Goal: Task Accomplishment & Management: Manage account settings

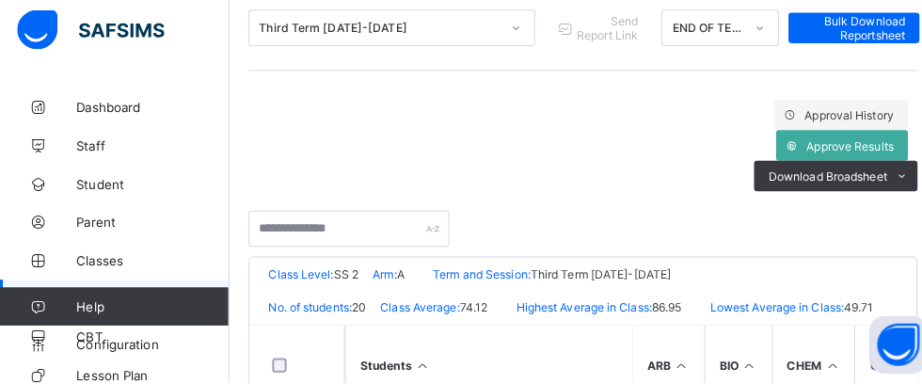
scroll to position [535, 1743]
click at [844, 153] on span "Approve Results" at bounding box center [837, 151] width 86 height 14
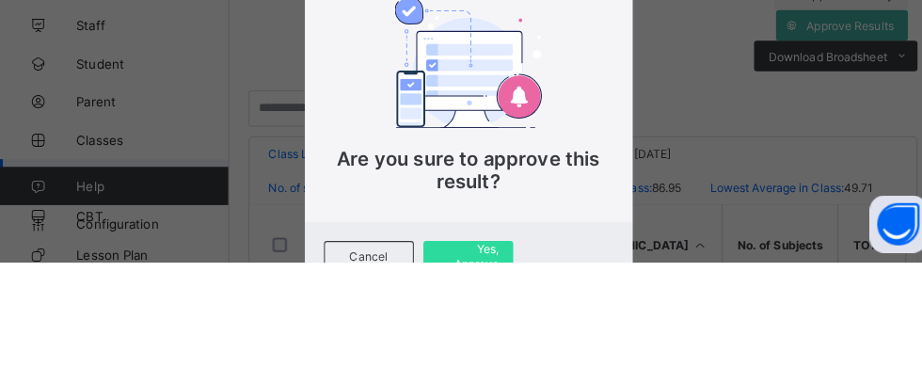
click at [491, 383] on span "Yes, Approve" at bounding box center [461, 378] width 60 height 28
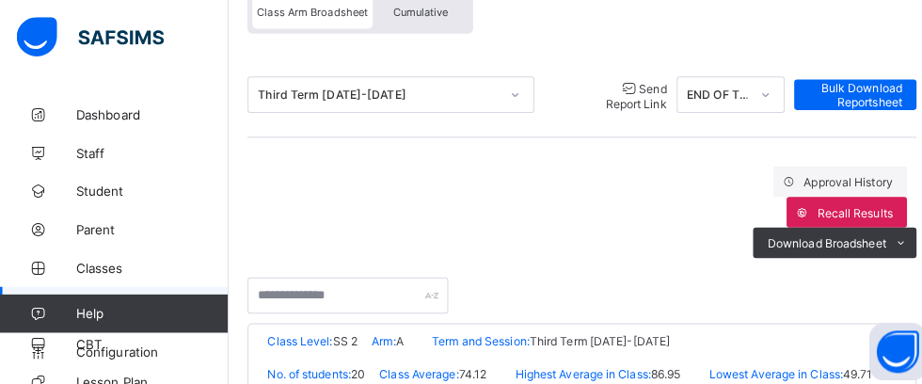
scroll to position [154, 0]
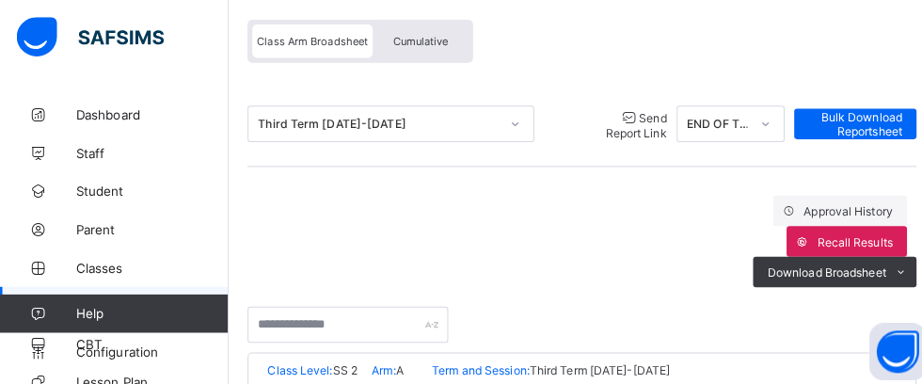
click at [600, 128] on span "Send Report Link" at bounding box center [627, 123] width 60 height 29
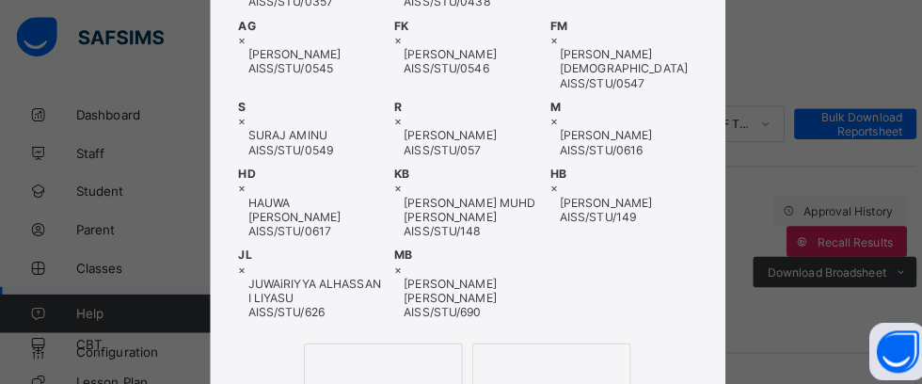
scroll to position [530, 0]
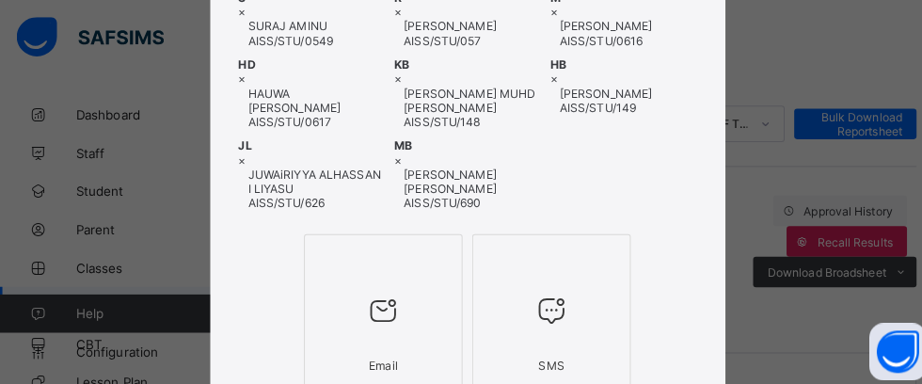
click at [446, 290] on div at bounding box center [377, 306] width 135 height 74
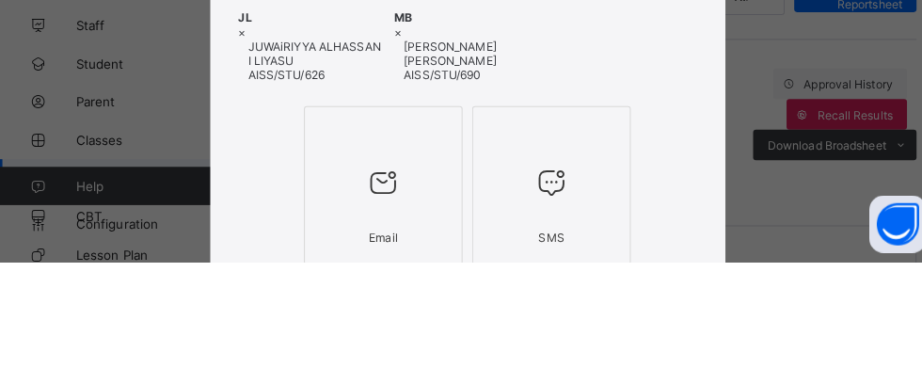
scroll to position [434, 0]
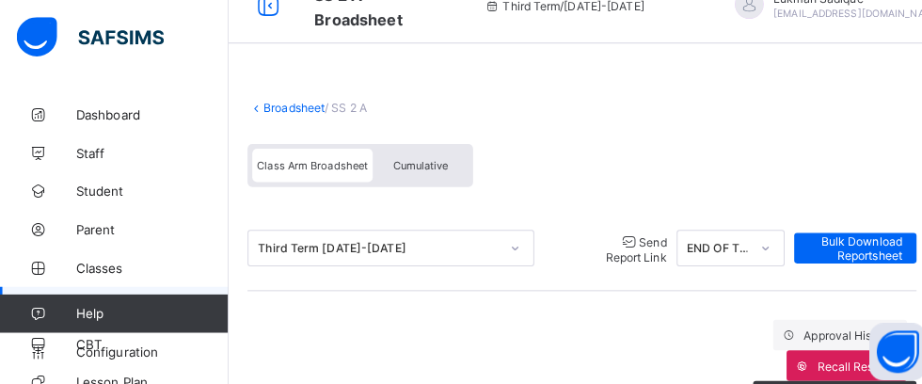
scroll to position [0, 0]
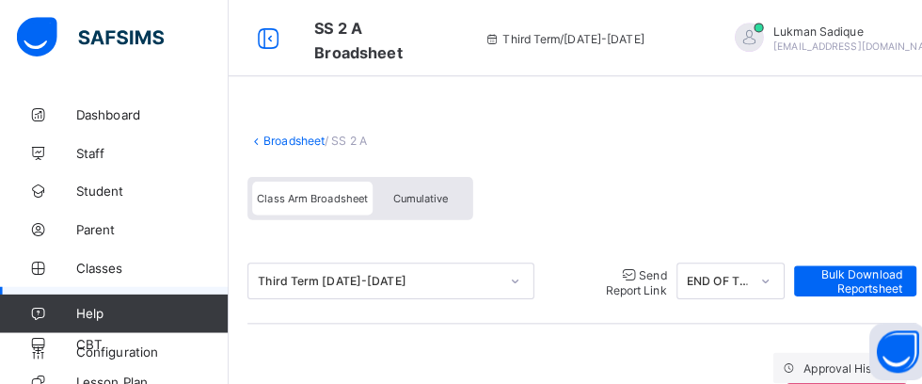
click at [292, 145] on link "Broadsheet" at bounding box center [291, 139] width 60 height 14
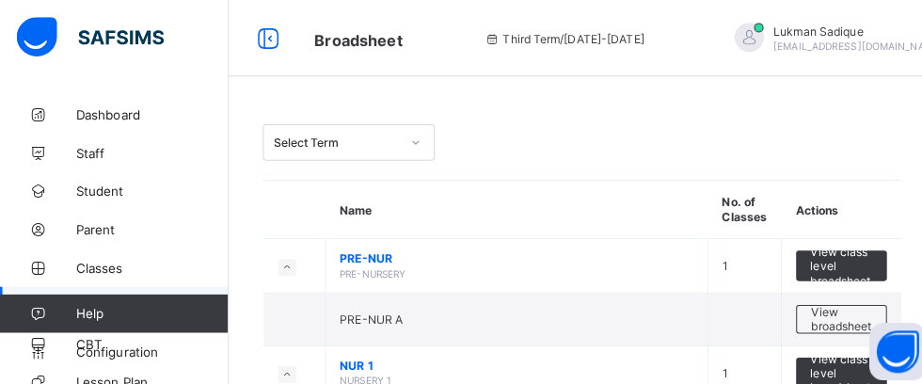
click at [831, 326] on div "View broadsheet" at bounding box center [828, 314] width 89 height 28
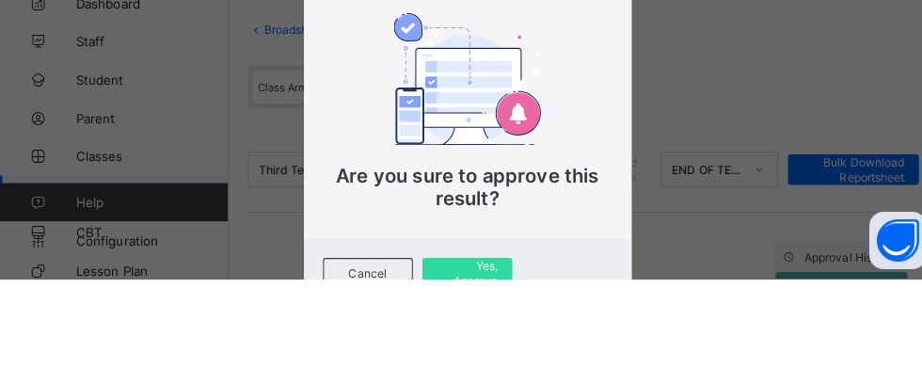
click at [491, 383] on span "Yes, Approve" at bounding box center [461, 378] width 60 height 28
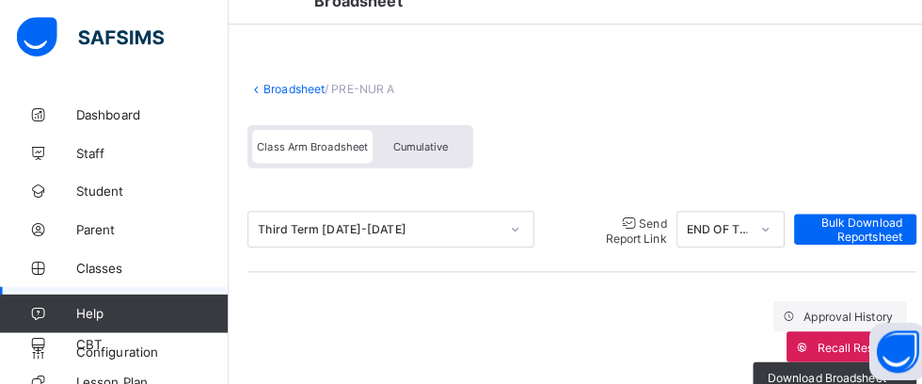
scroll to position [50, 0]
click at [609, 235] on span "Send Report Link" at bounding box center [627, 228] width 60 height 29
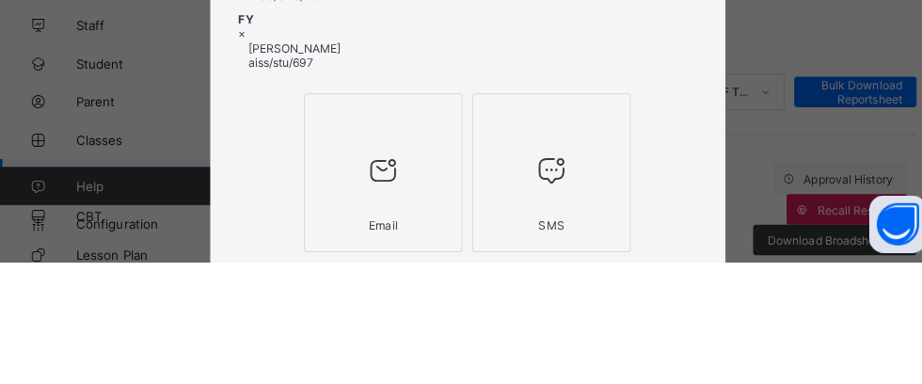
scroll to position [419, 0]
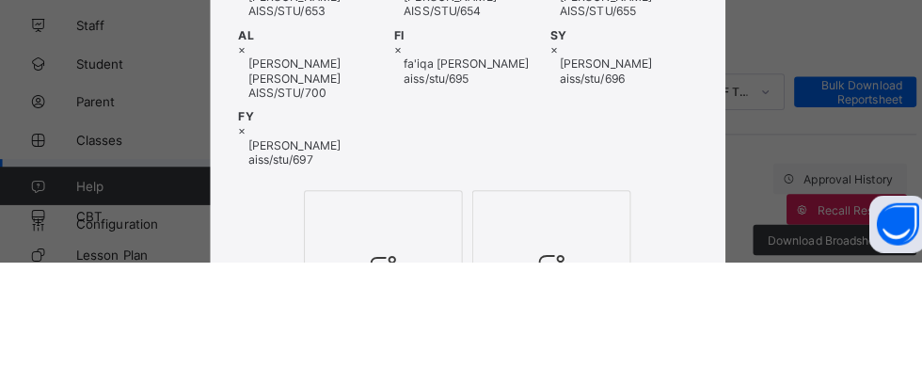
click at [398, 373] on icon at bounding box center [378, 389] width 40 height 34
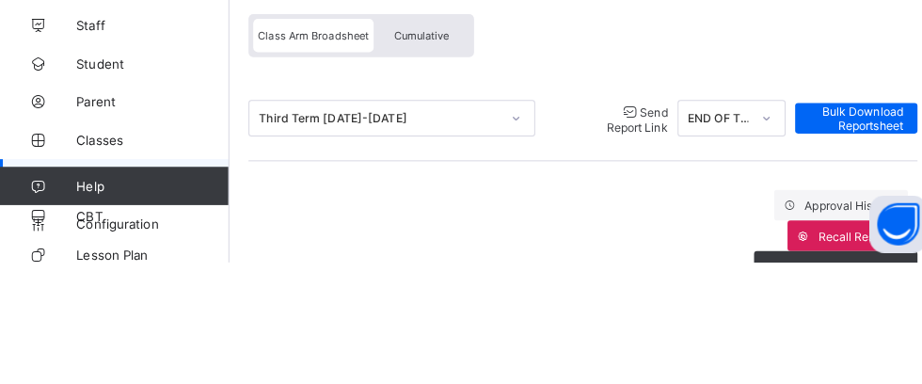
scroll to position [53, 0]
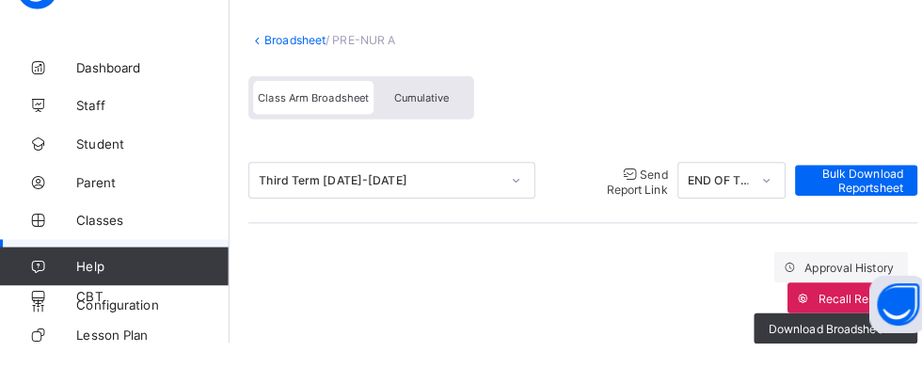
click at [278, 92] on link "Broadsheet" at bounding box center [291, 86] width 60 height 14
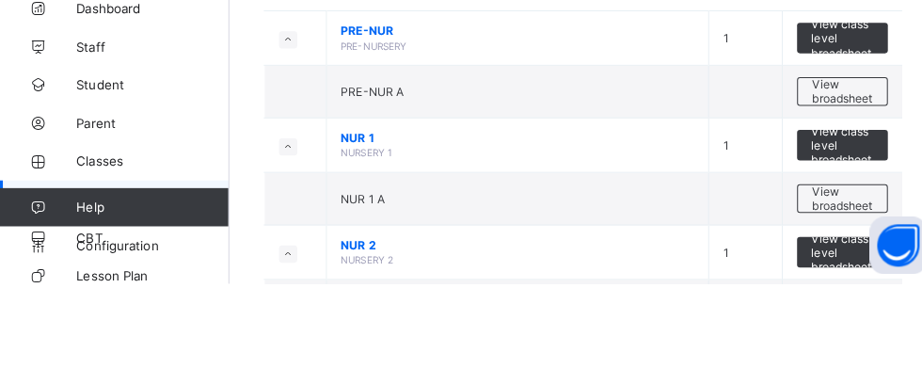
scroll to position [126, 0]
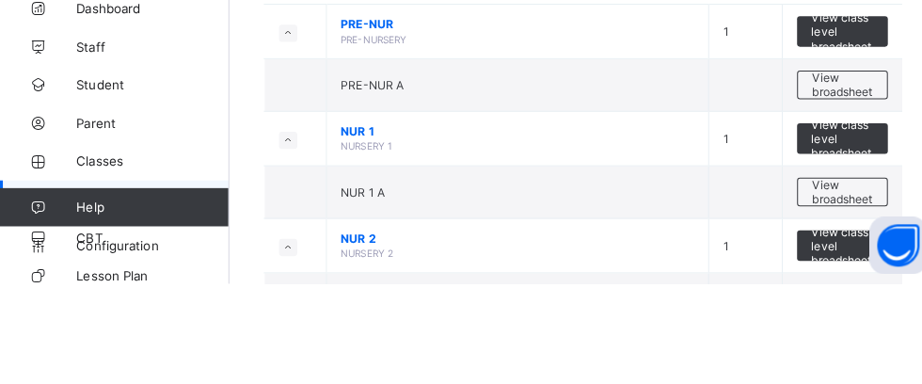
click at [834, 300] on span "View broadsheet" at bounding box center [829, 293] width 59 height 28
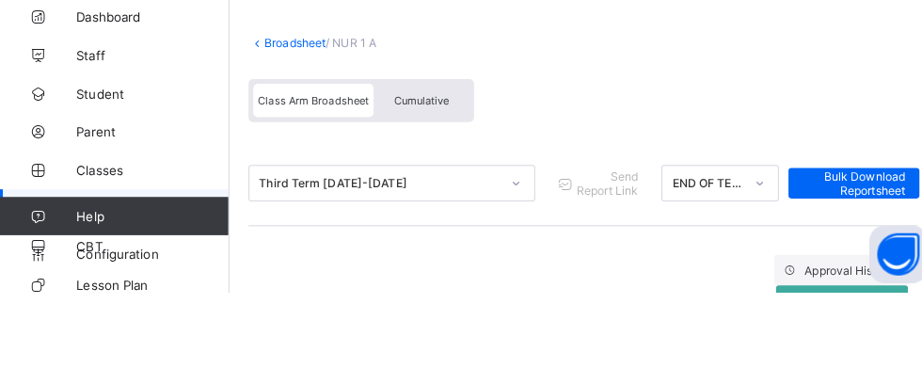
scroll to position [55, 0]
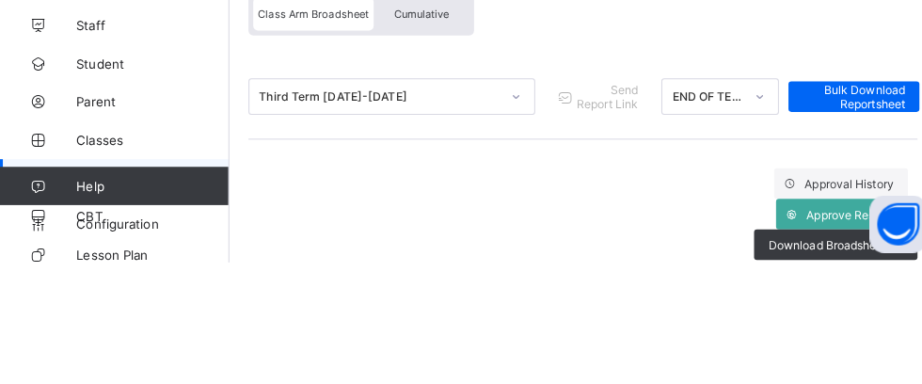
click at [831, 339] on span "Approve Results" at bounding box center [837, 337] width 86 height 14
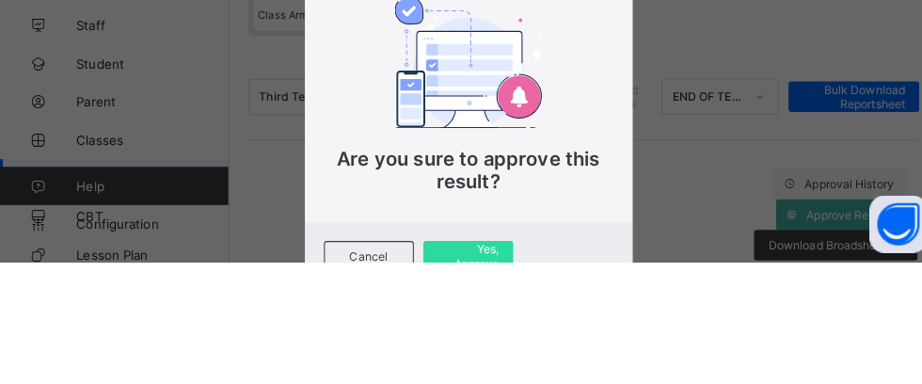
click at [491, 383] on span "Yes, Approve" at bounding box center [461, 378] width 60 height 28
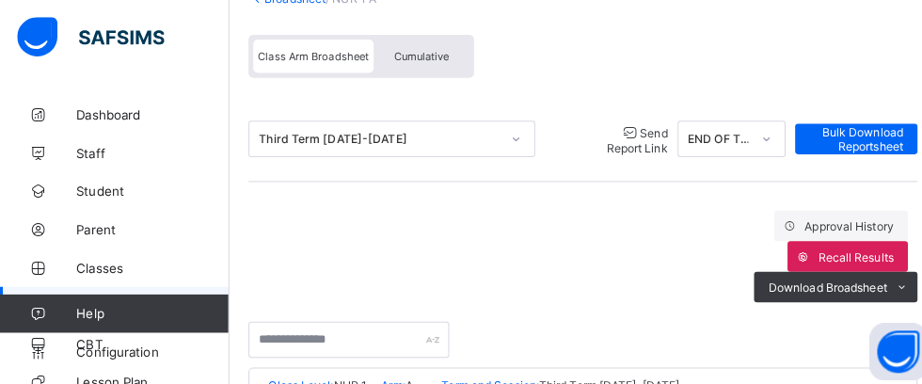
scroll to position [135, 0]
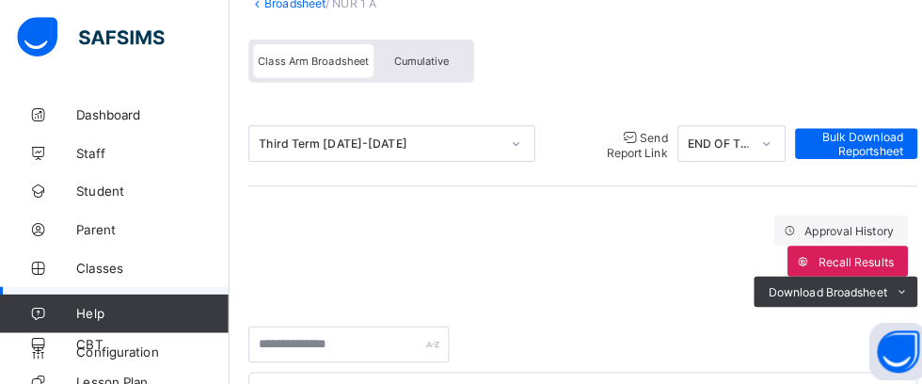
click at [601, 135] on span "Send Report Link" at bounding box center [627, 142] width 60 height 29
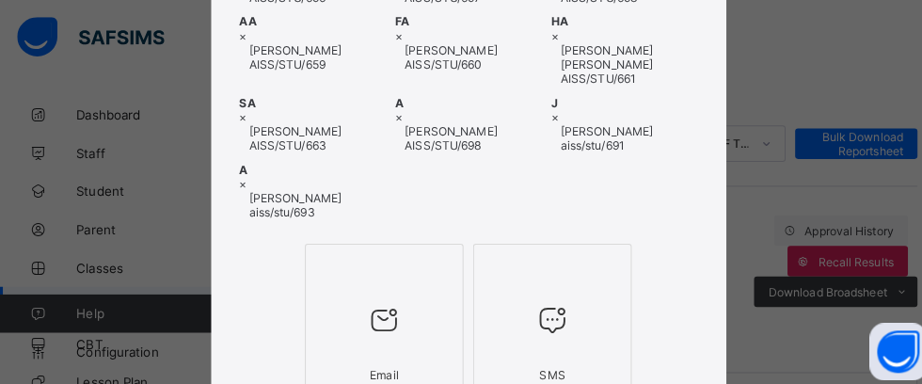
scroll to position [603, 0]
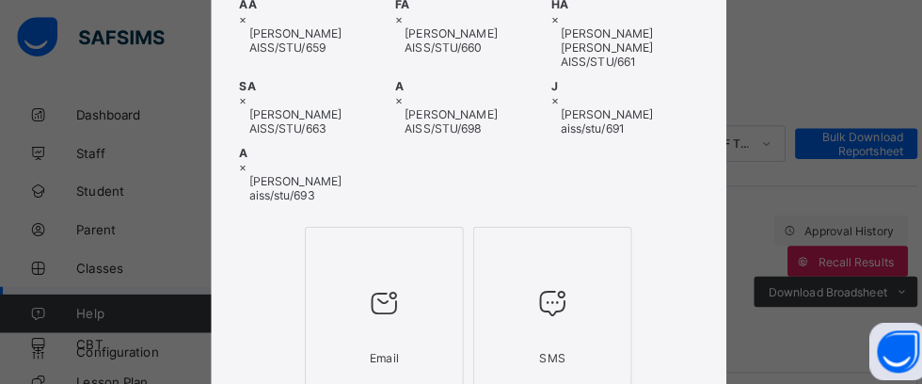
click at [446, 286] on div at bounding box center [377, 298] width 135 height 74
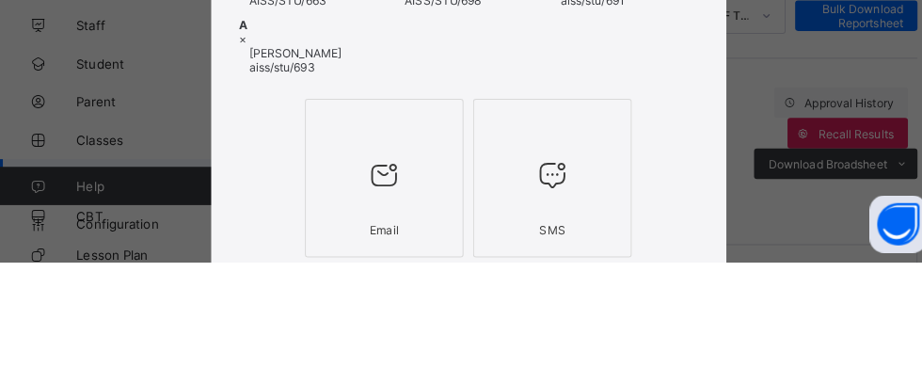
click at [715, 383] on div "Email SMS" at bounding box center [461, 301] width 507 height 166
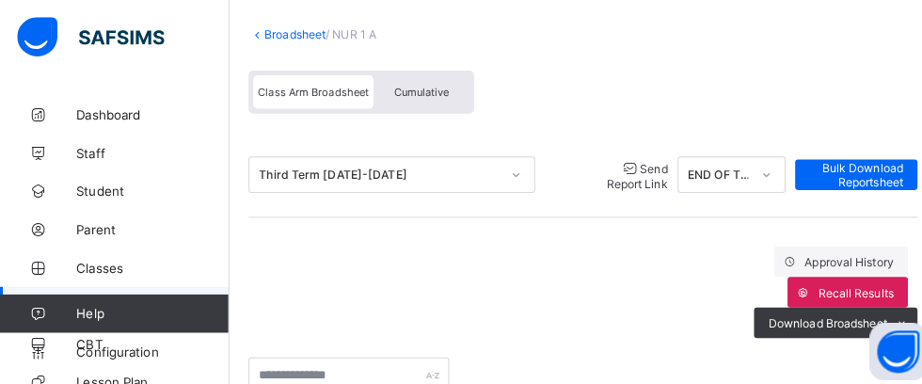
scroll to position [101, 0]
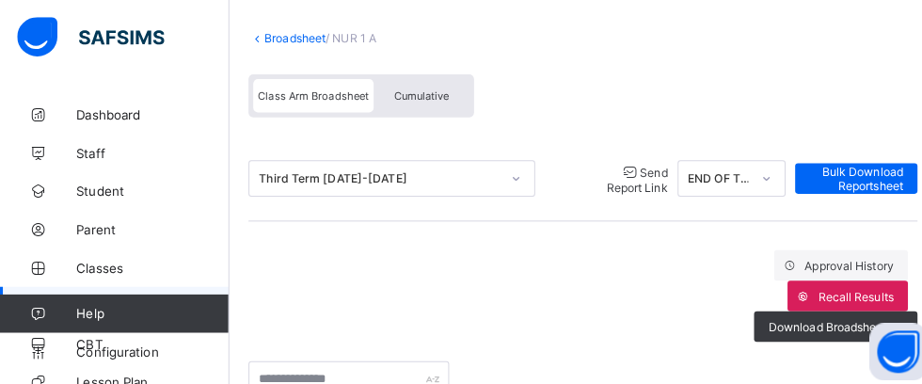
click at [284, 35] on link "Broadsheet" at bounding box center [291, 38] width 60 height 14
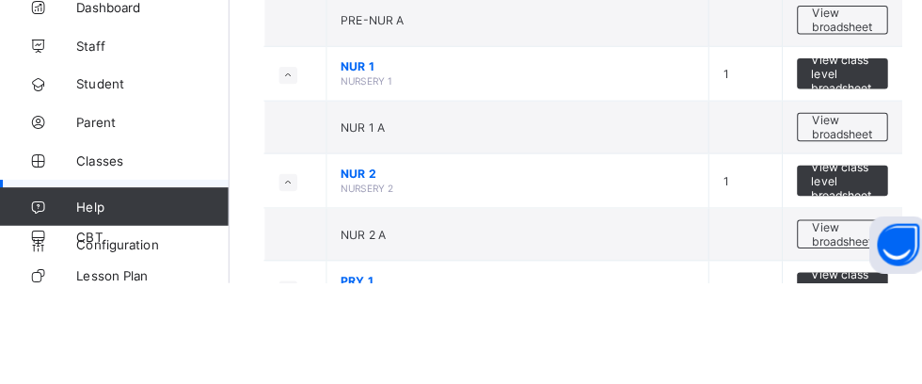
scroll to position [198, 0]
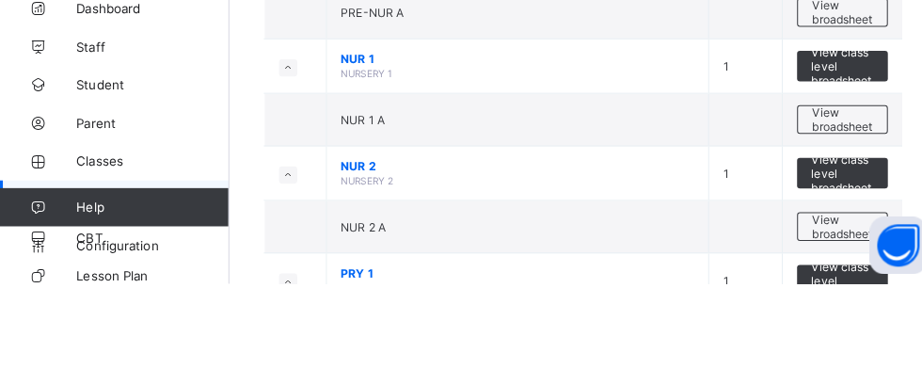
click at [822, 330] on span "View broadsheet" at bounding box center [829, 327] width 59 height 28
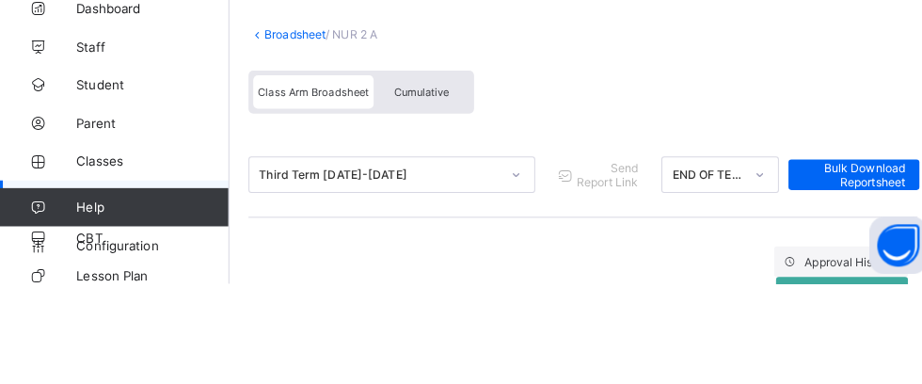
scroll to position [198, 0]
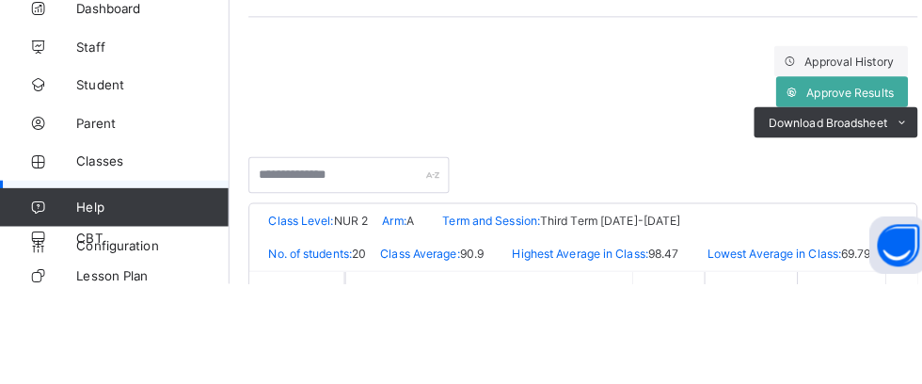
click at [835, 190] on span "Approve Results" at bounding box center [837, 195] width 86 height 14
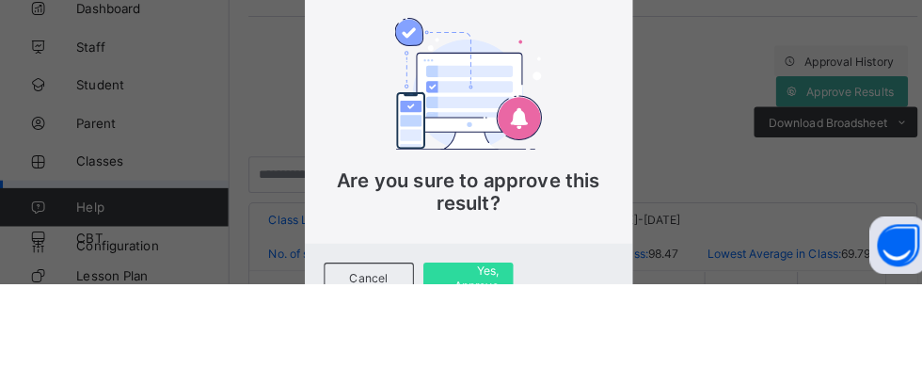
click at [491, 383] on span "Yes, Approve" at bounding box center [461, 378] width 60 height 28
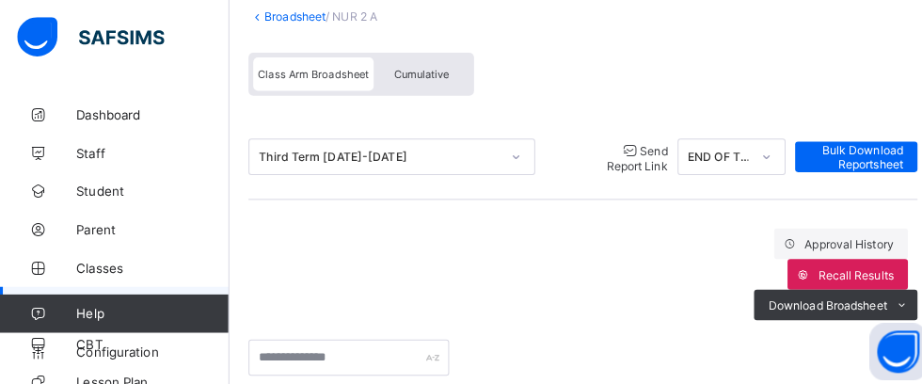
scroll to position [80, 0]
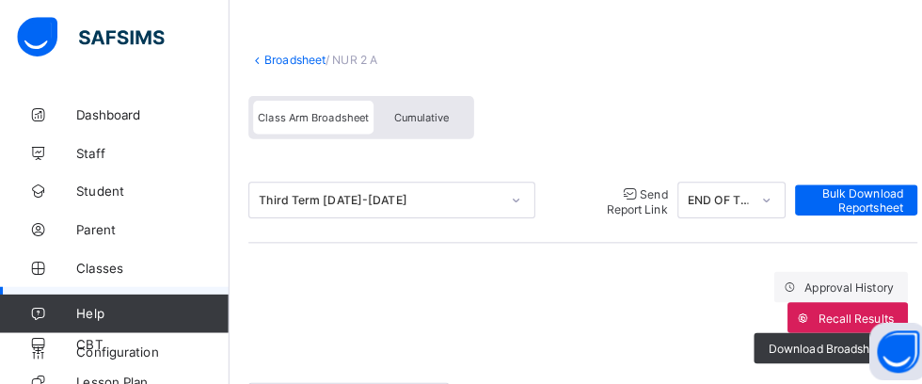
click at [601, 202] on span "Send Report Link" at bounding box center [627, 197] width 60 height 29
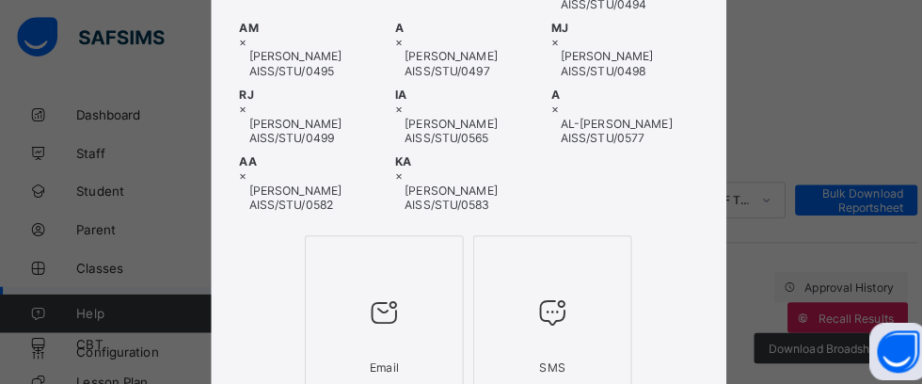
scroll to position [530, 0]
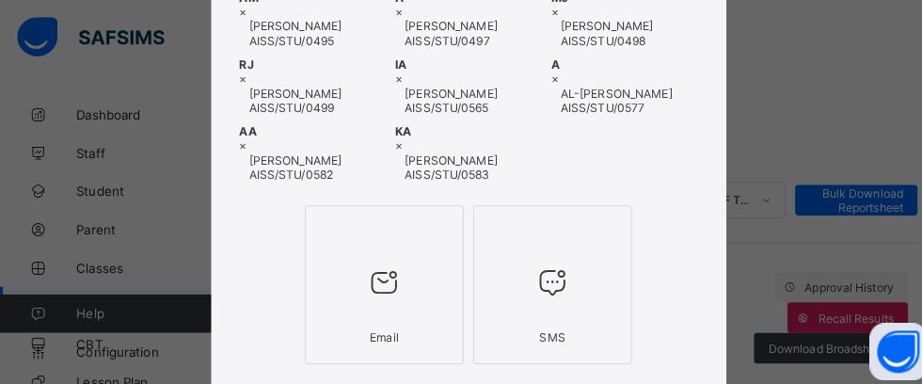
click at [398, 279] on icon at bounding box center [378, 278] width 40 height 34
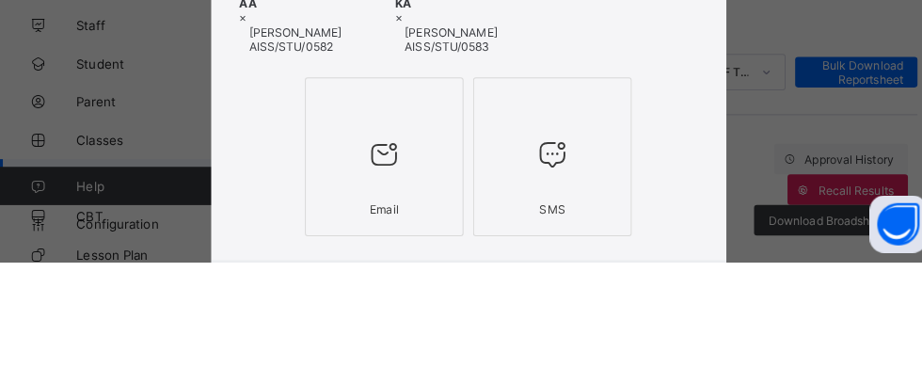
scroll to position [434, 0]
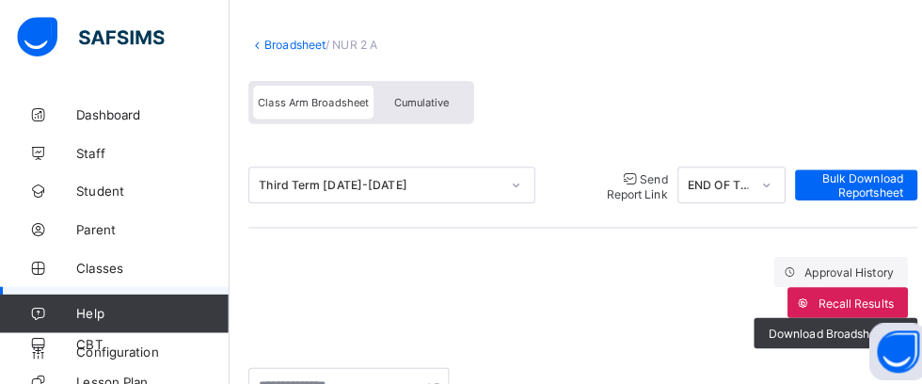
scroll to position [86, 0]
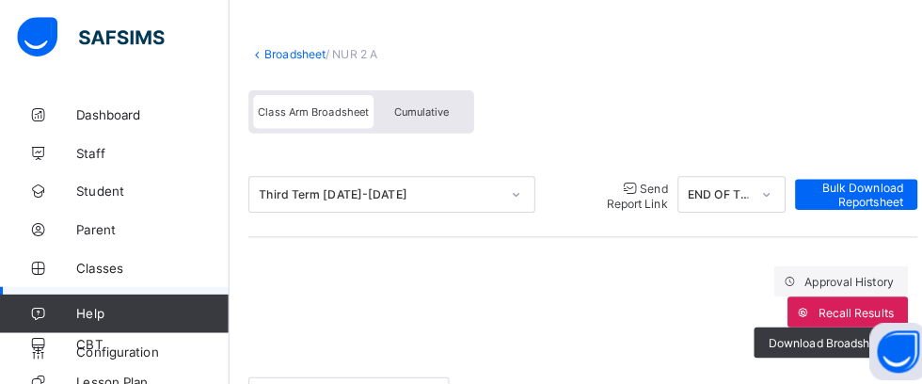
click at [297, 52] on link "Broadsheet" at bounding box center [291, 53] width 60 height 14
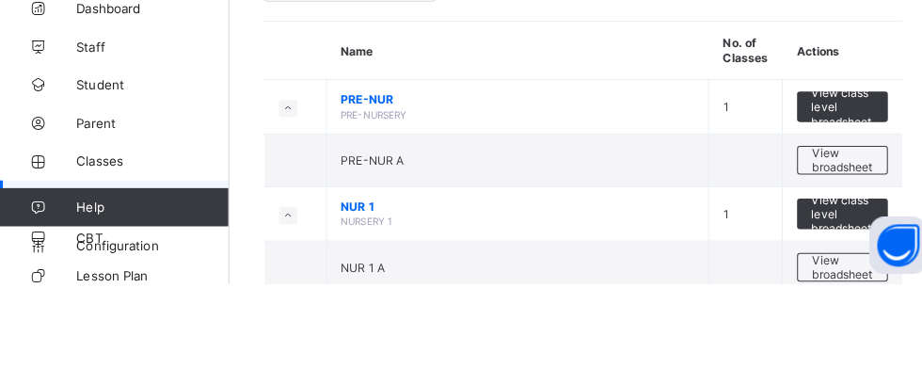
scroll to position [247, 0]
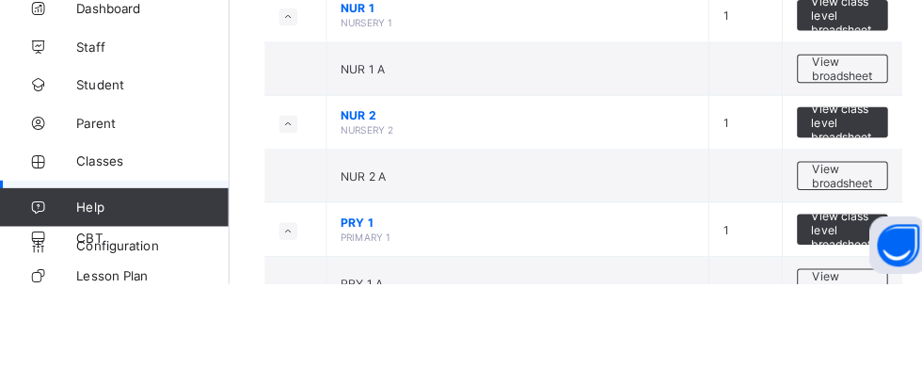
click at [826, 383] on span "View broadsheet" at bounding box center [829, 383] width 59 height 28
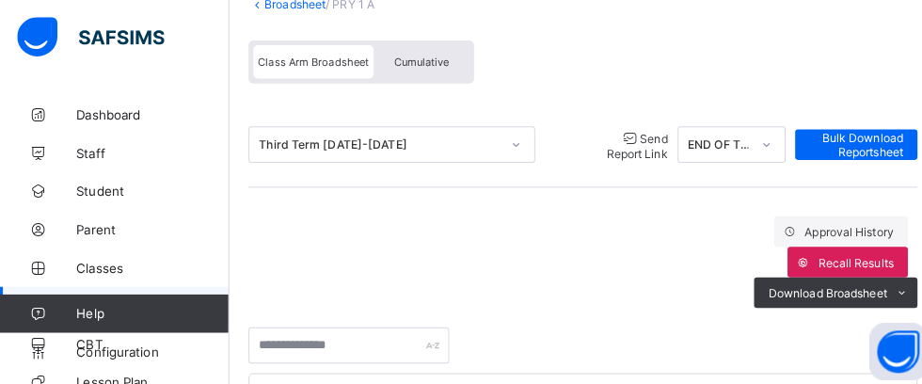
scroll to position [124, 0]
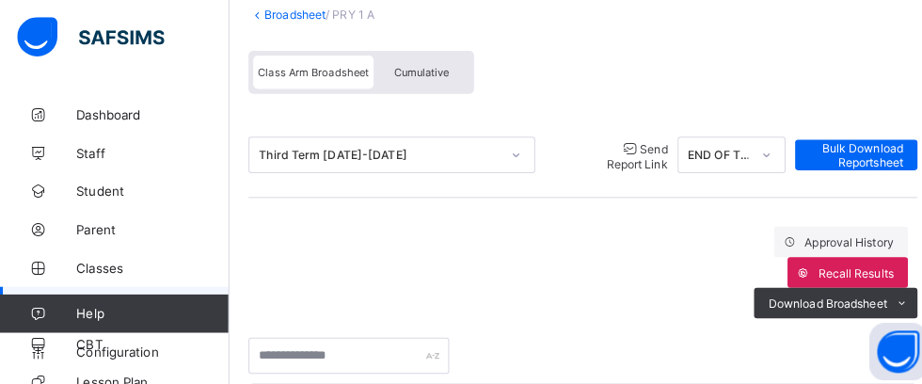
click at [597, 149] on span "Send Report Link" at bounding box center [627, 153] width 60 height 29
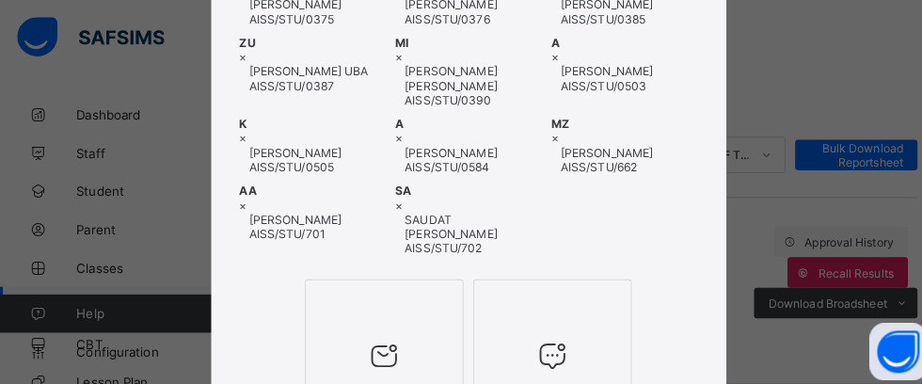
scroll to position [317, 0]
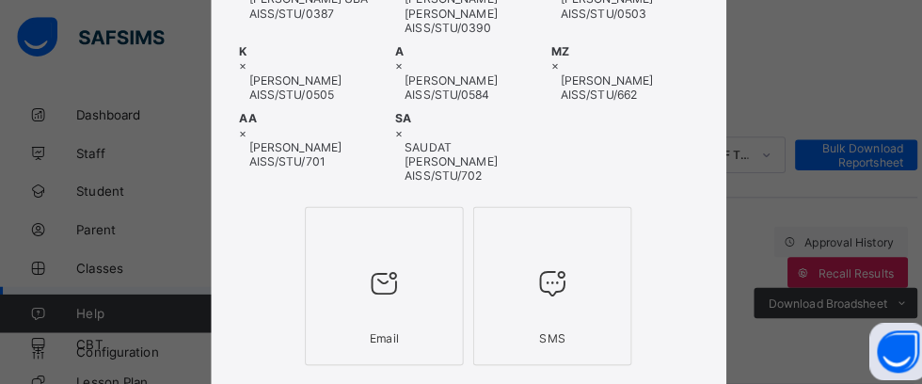
click at [446, 284] on div at bounding box center [377, 279] width 135 height 74
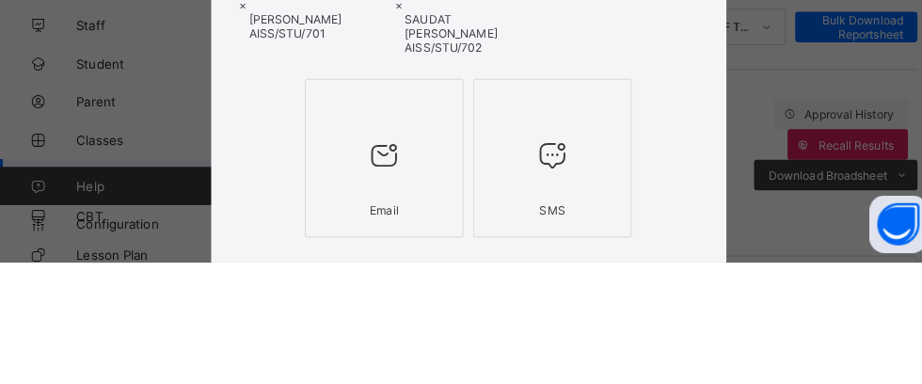
scroll to position [221, 0]
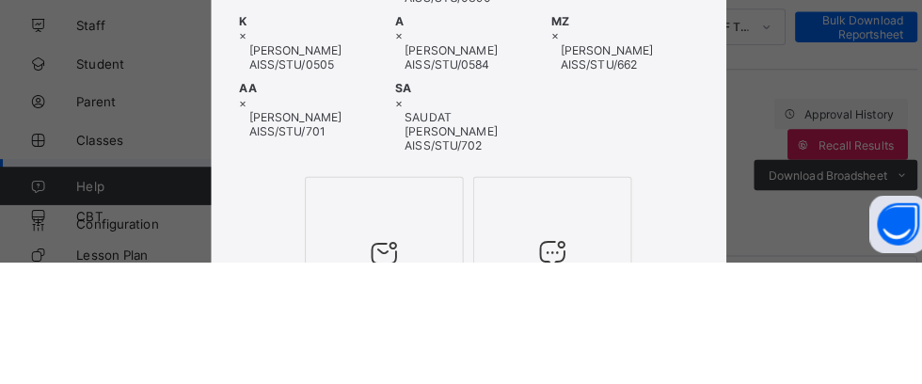
click at [715, 383] on div "Email SMS" at bounding box center [461, 377] width 507 height 166
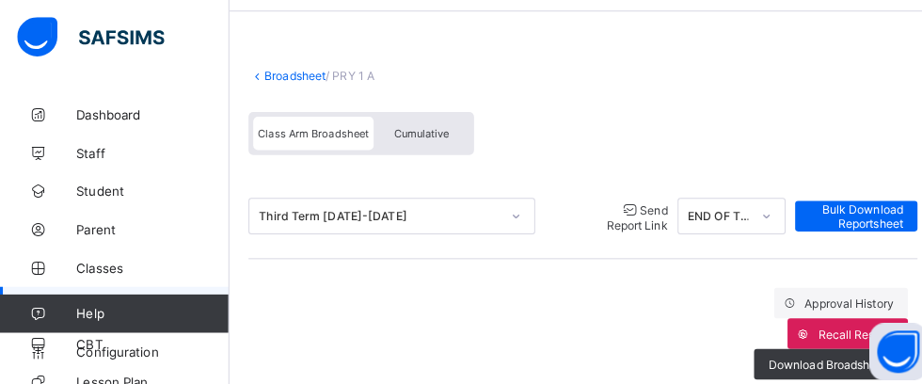
scroll to position [63, 0]
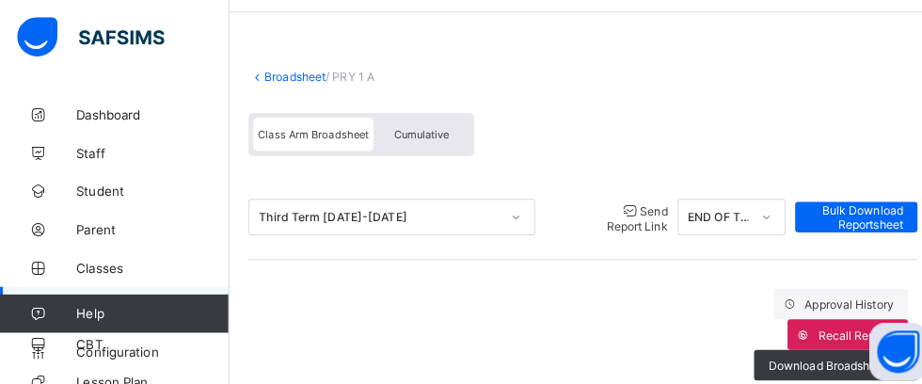
click at [277, 80] on link "Broadsheet" at bounding box center [291, 76] width 60 height 14
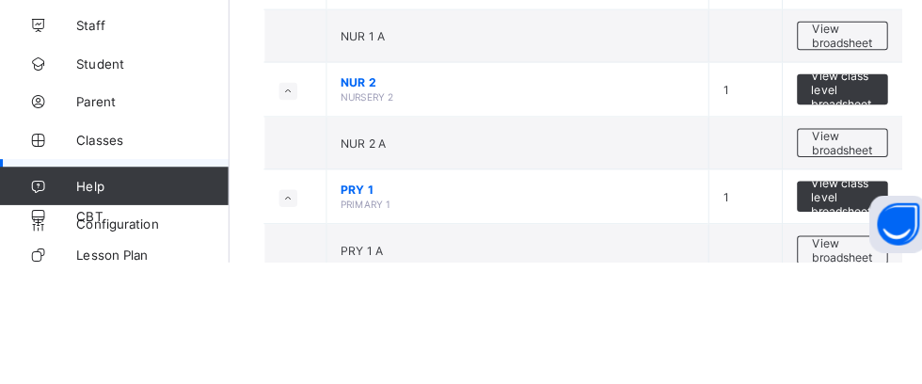
scroll to position [265, 0]
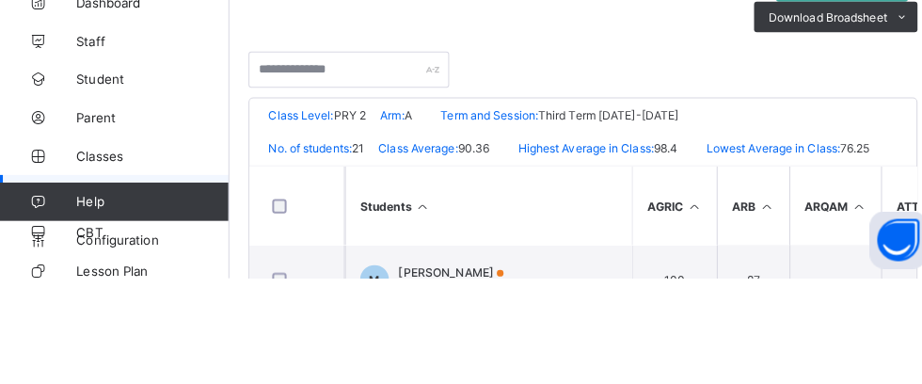
scroll to position [307, 0]
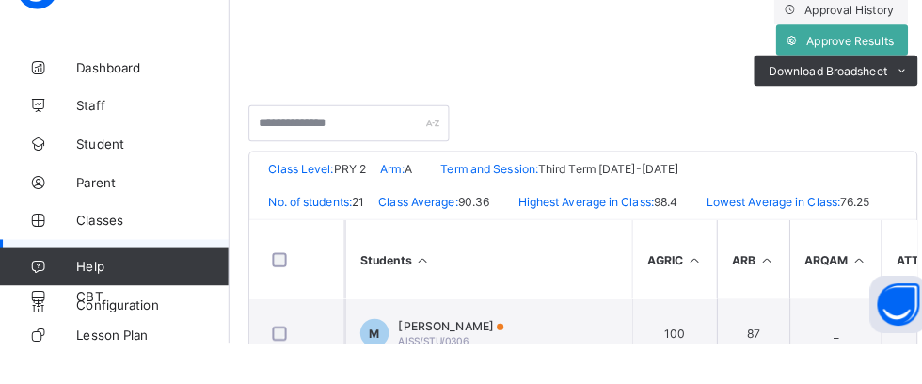
click at [846, 84] on span "Approve Results" at bounding box center [837, 86] width 86 height 14
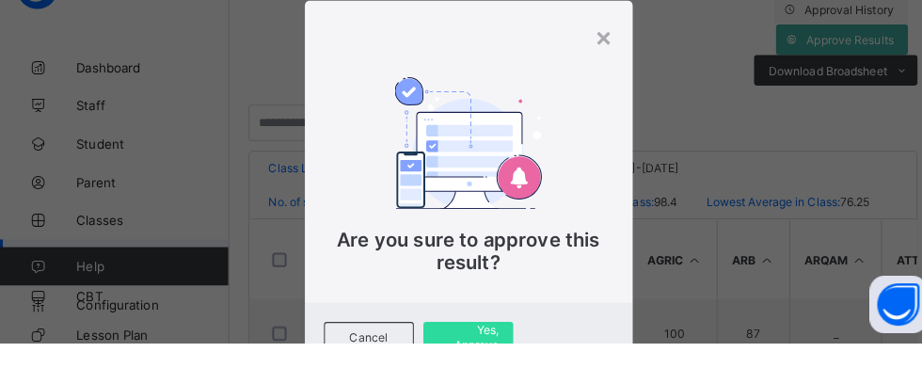
click at [601, 383] on div "Cancel Yes, Approve" at bounding box center [461, 378] width 323 height 68
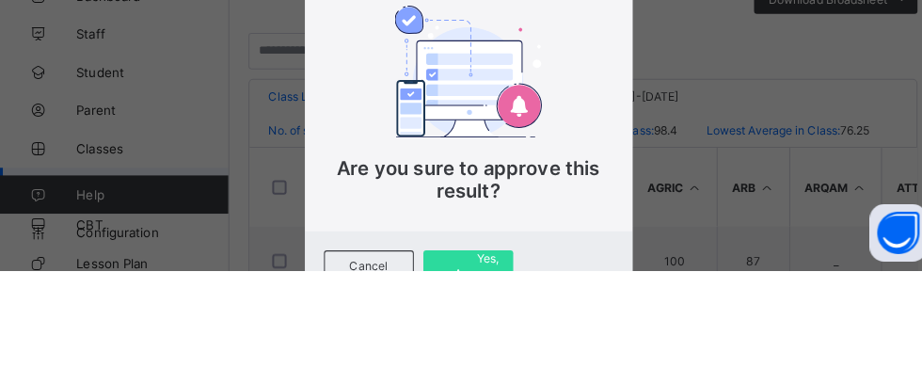
click at [491, 383] on span "Yes, Approve" at bounding box center [461, 378] width 60 height 28
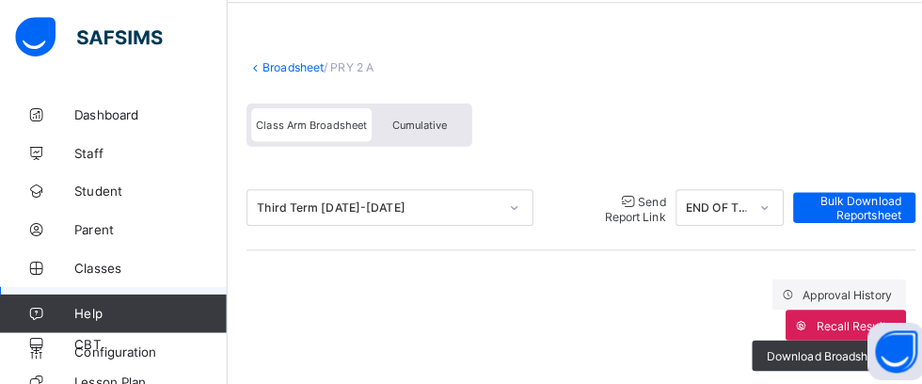
scroll to position [70, 0]
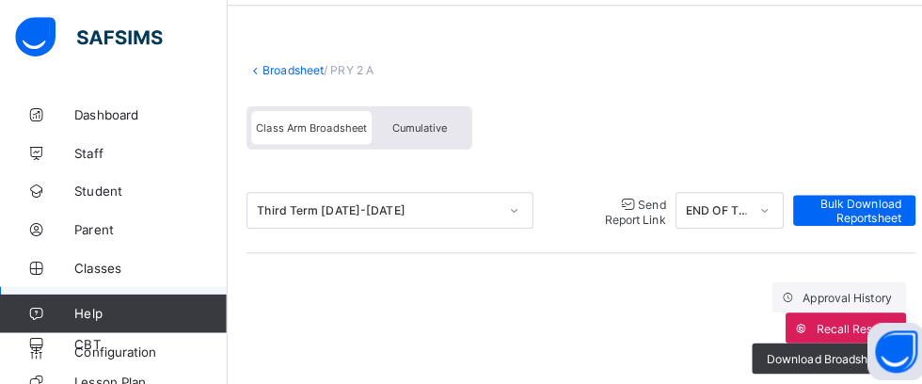
click at [608, 216] on span "Send Report Link" at bounding box center [627, 208] width 60 height 29
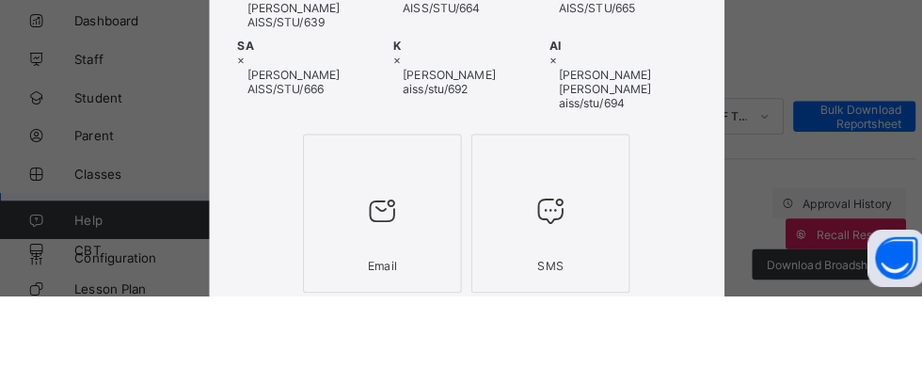
scroll to position [426, 0]
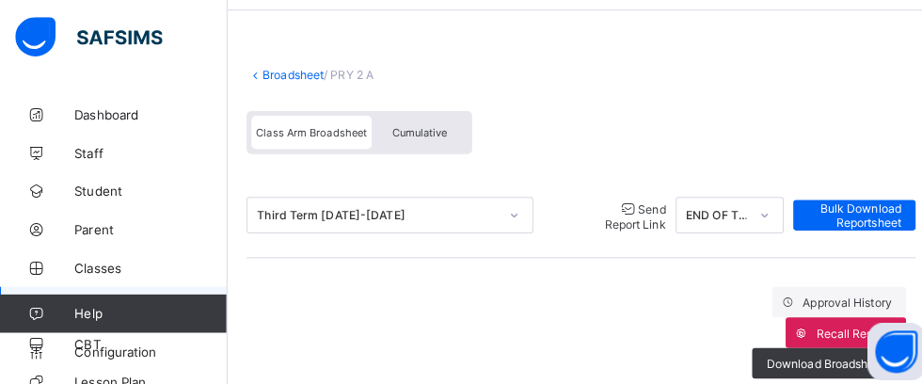
scroll to position [0, 0]
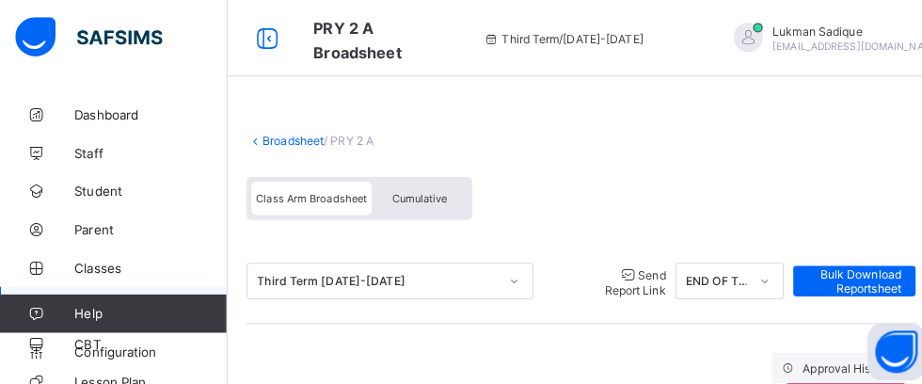
click at [279, 139] on link "Broadsheet" at bounding box center [291, 139] width 60 height 14
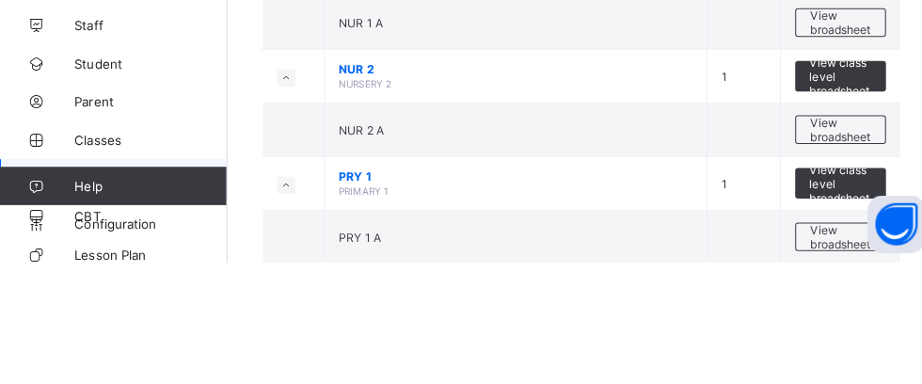
scroll to position [368, 0]
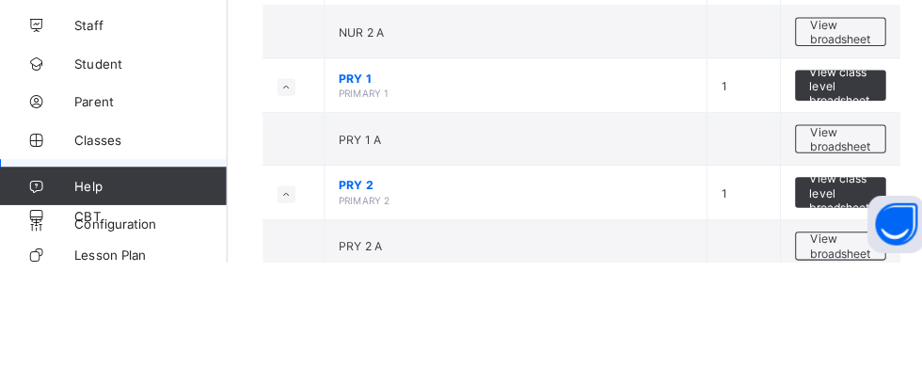
click at [839, 356] on span "View broadsheet" at bounding box center [829, 368] width 59 height 28
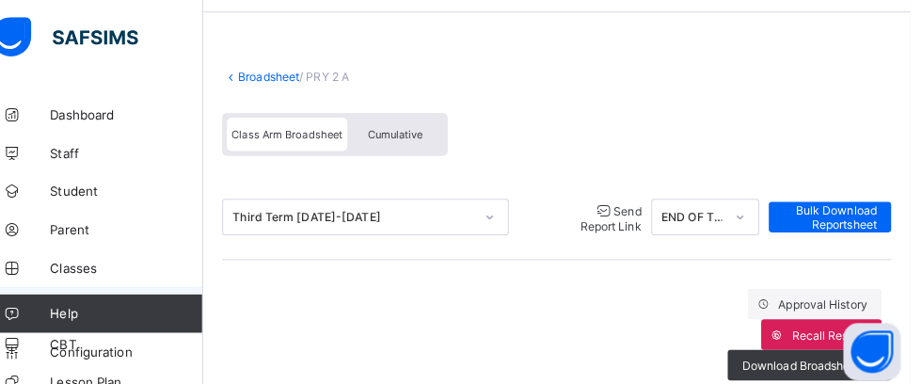
scroll to position [62, 0]
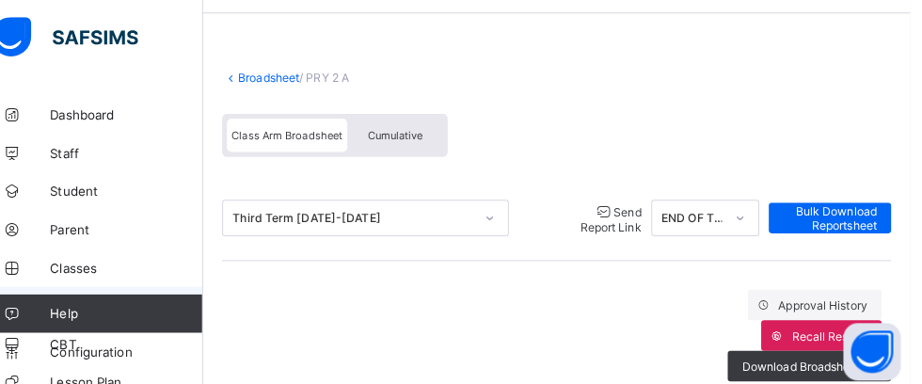
click at [274, 76] on link "Broadsheet" at bounding box center [291, 77] width 60 height 14
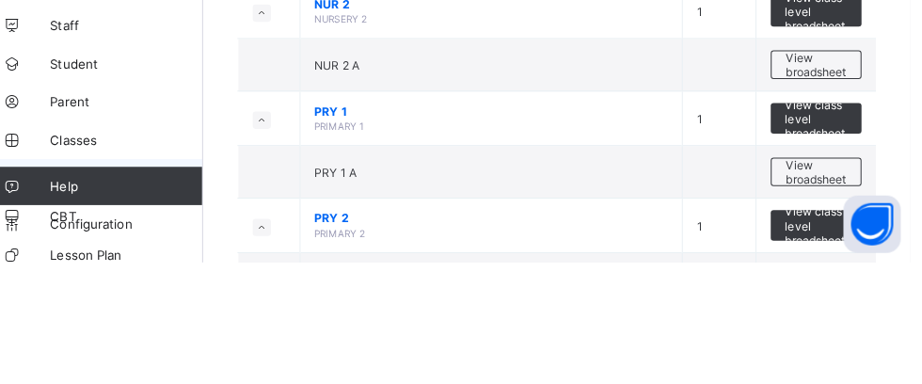
scroll to position [347, 0]
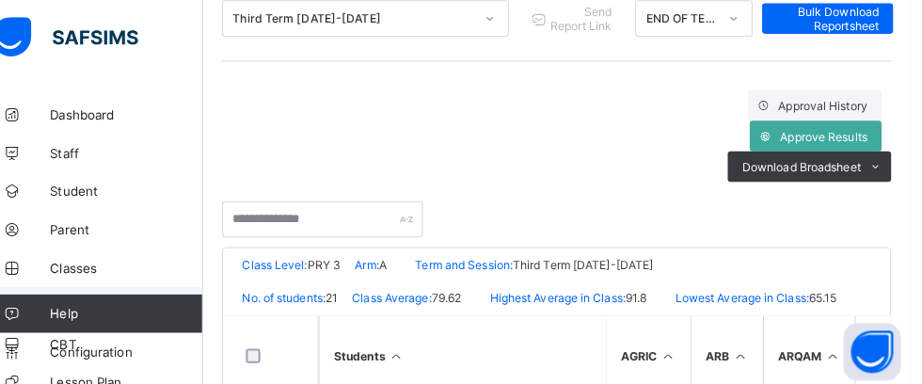
scroll to position [252, 0]
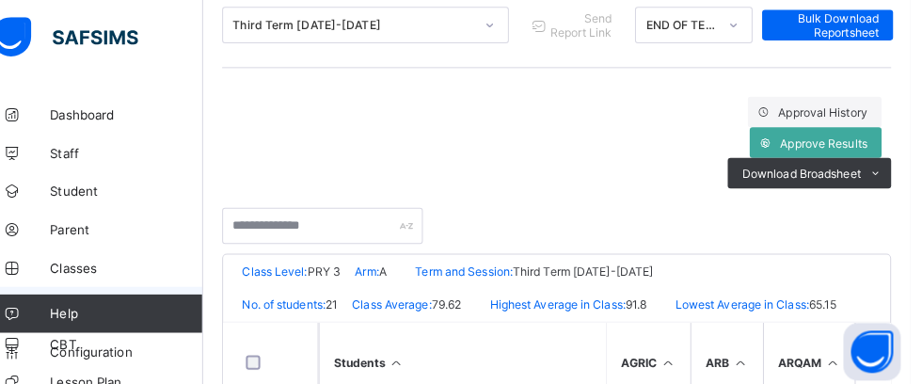
click at [841, 141] on span "Approve Results" at bounding box center [837, 141] width 86 height 14
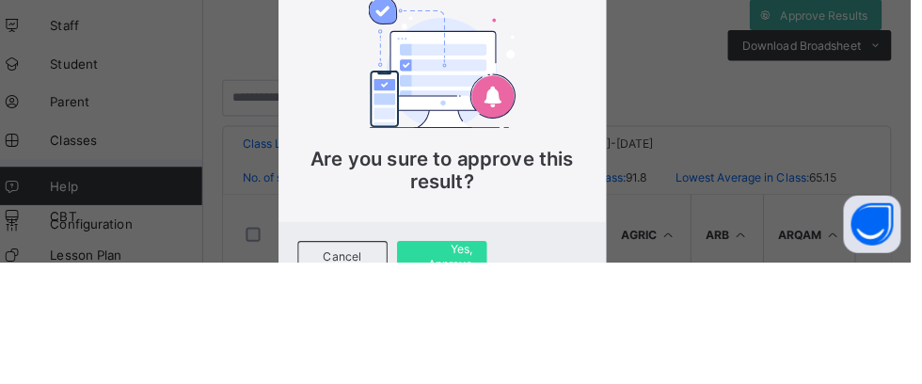
click at [491, 383] on span "Yes, Approve" at bounding box center [461, 378] width 60 height 28
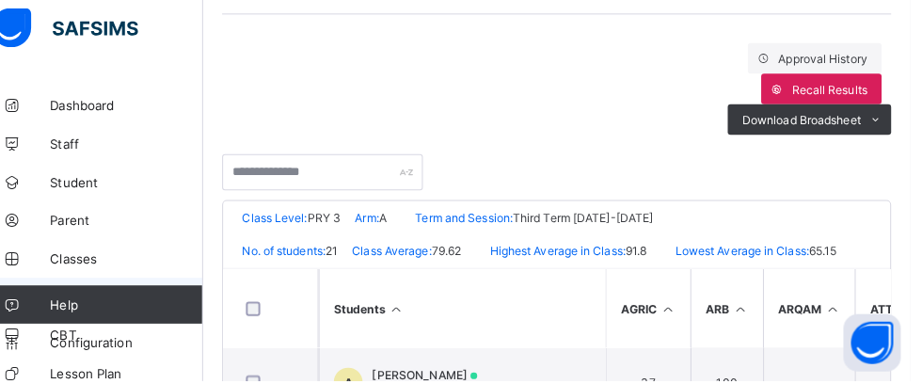
scroll to position [130, 0]
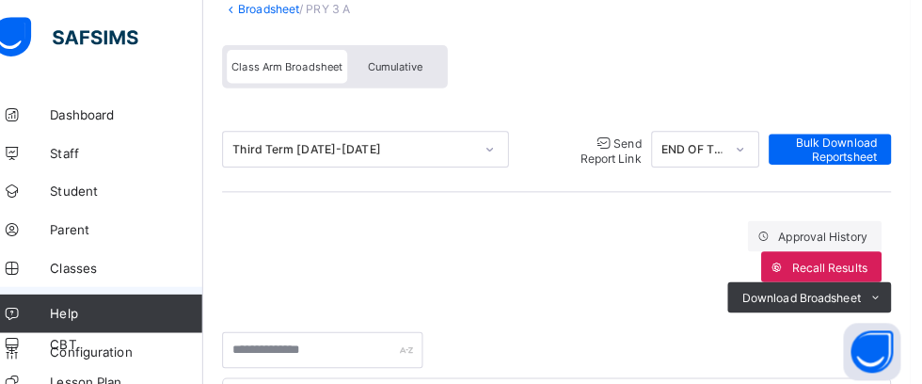
click at [597, 154] on span "Send Report Link" at bounding box center [627, 148] width 60 height 29
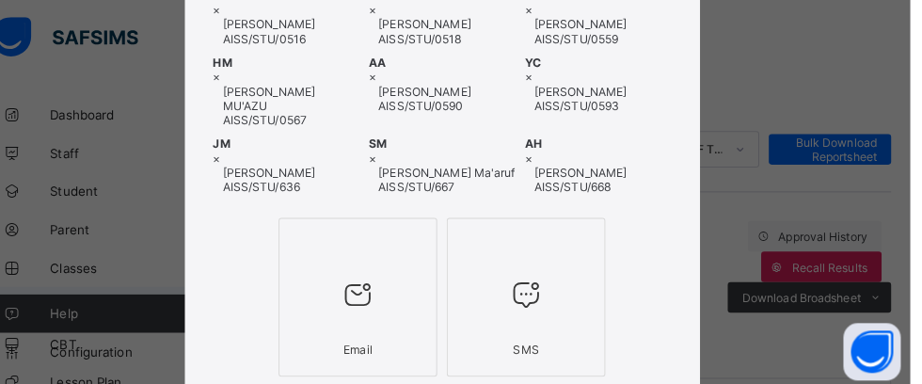
scroll to position [537, 0]
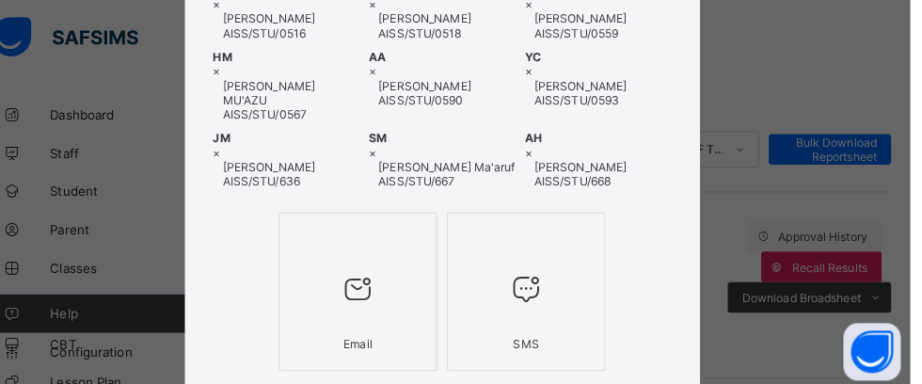
click at [398, 271] on icon at bounding box center [378, 284] width 40 height 34
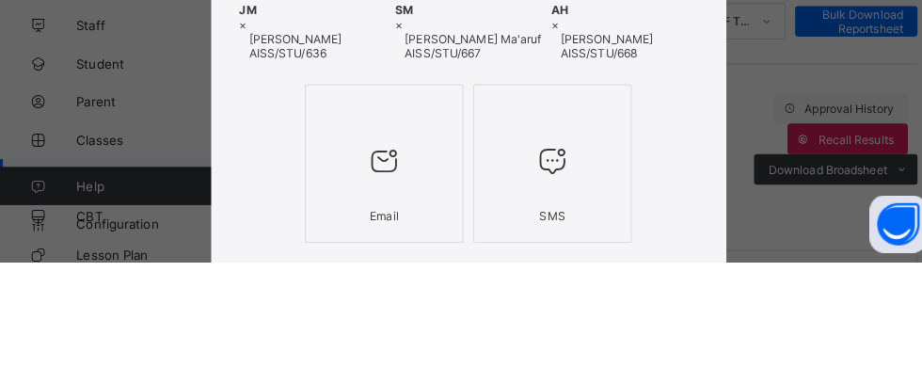
scroll to position [441, 0]
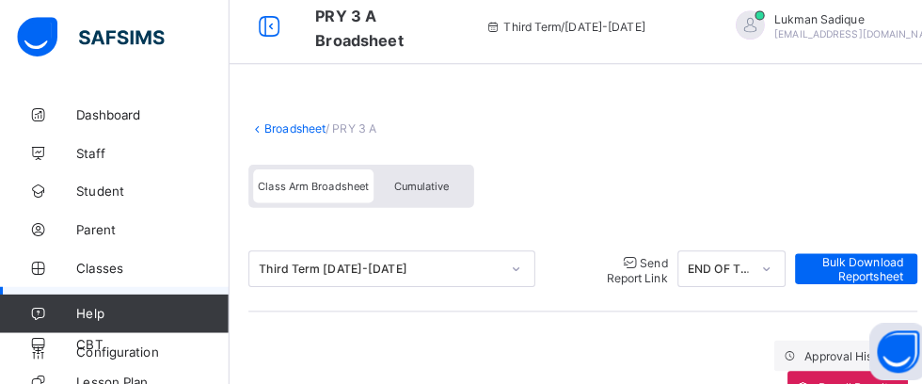
scroll to position [5, 0]
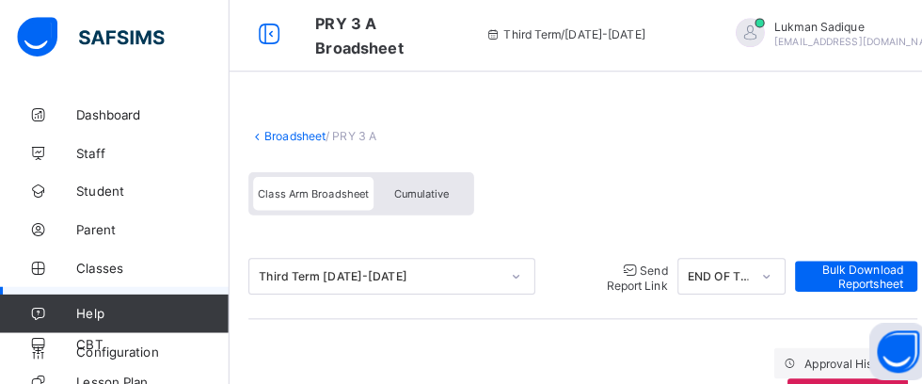
click at [273, 133] on link "Broadsheet" at bounding box center [291, 134] width 60 height 14
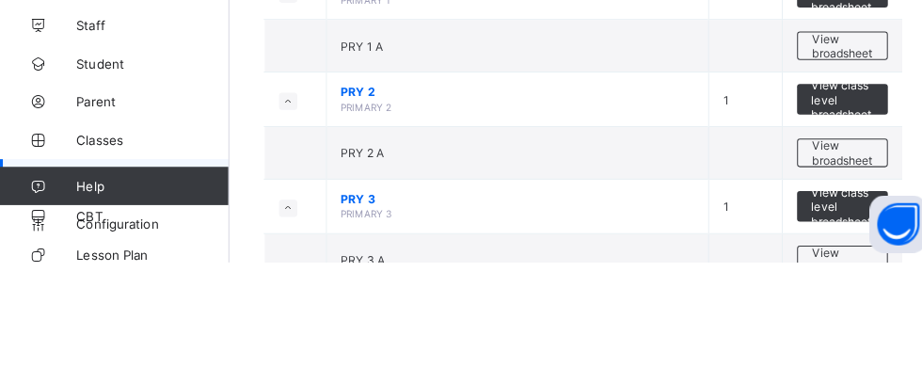
scroll to position [469, 0]
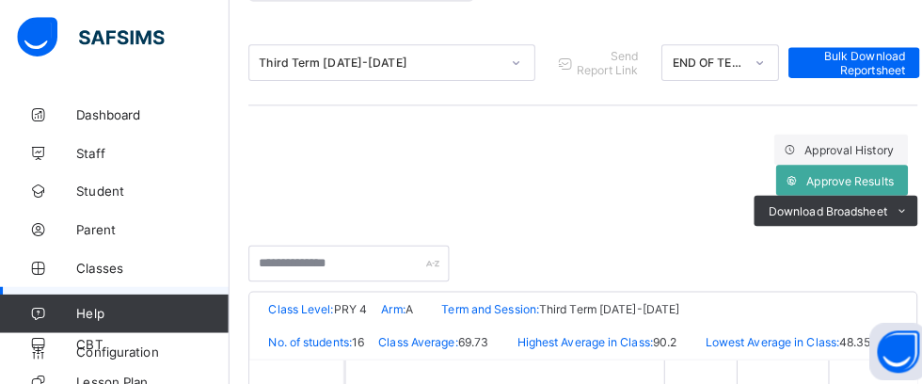
scroll to position [214, 0]
click at [838, 178] on span "Approve Results" at bounding box center [837, 178] width 86 height 14
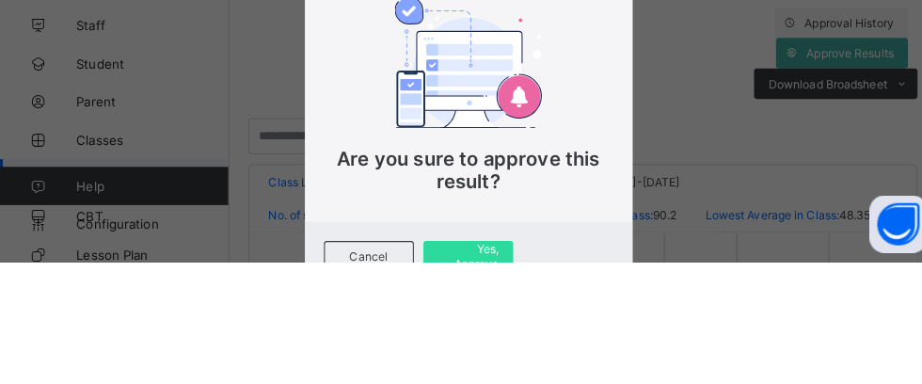
click at [491, 383] on span "Yes, Approve" at bounding box center [461, 378] width 60 height 28
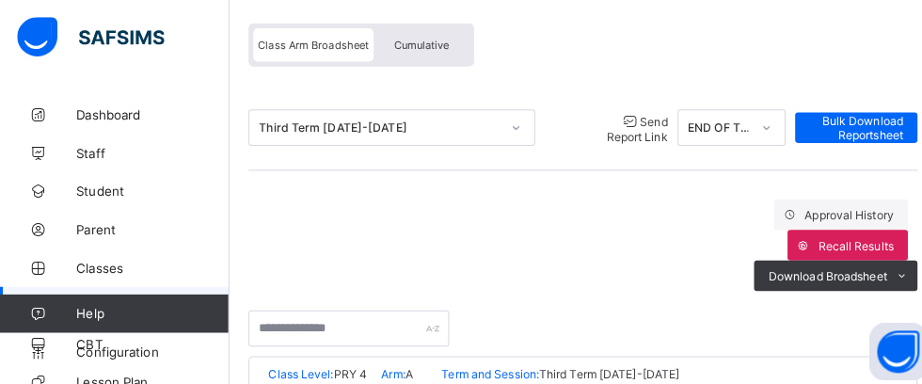
scroll to position [122, 0]
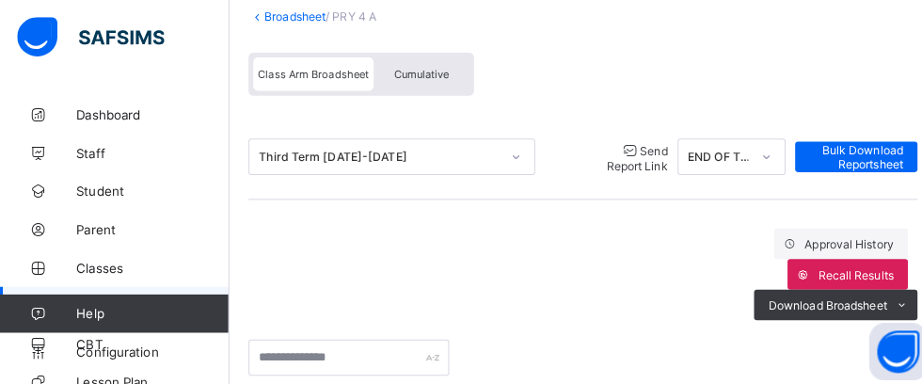
click at [601, 150] on span "Send Report Link" at bounding box center [627, 155] width 60 height 29
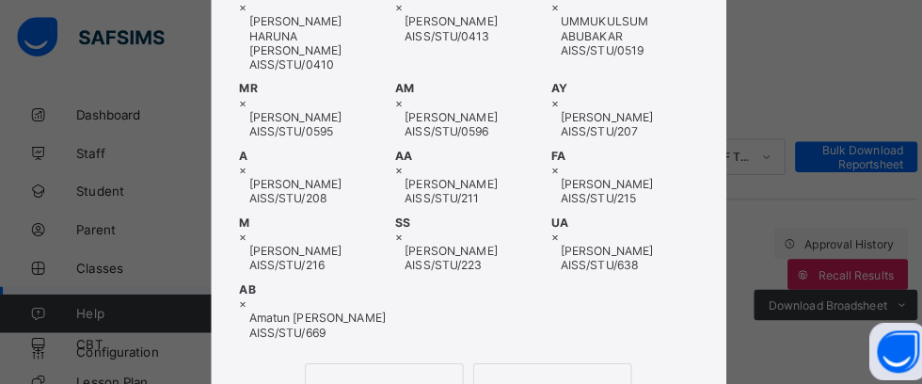
scroll to position [456, 0]
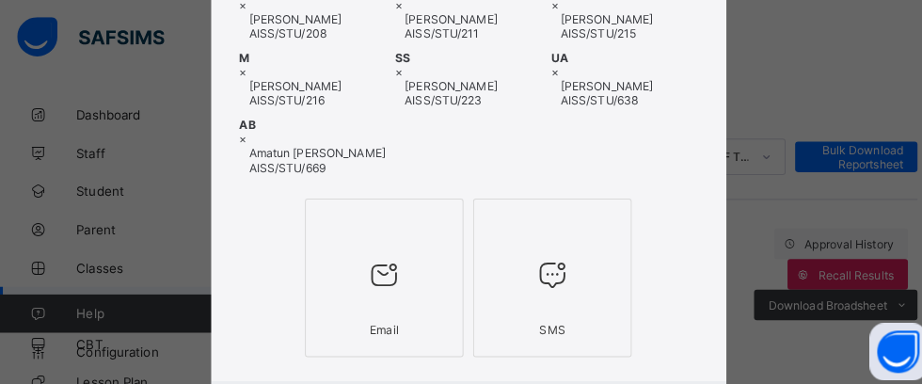
click at [398, 276] on icon at bounding box center [378, 271] width 40 height 34
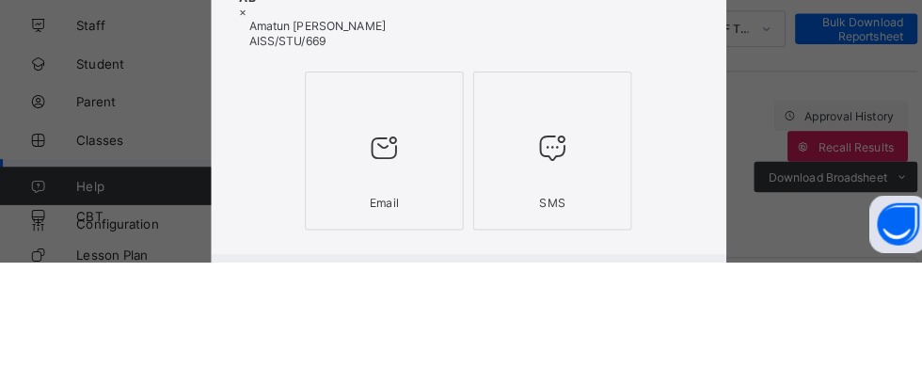
scroll to position [360, 0]
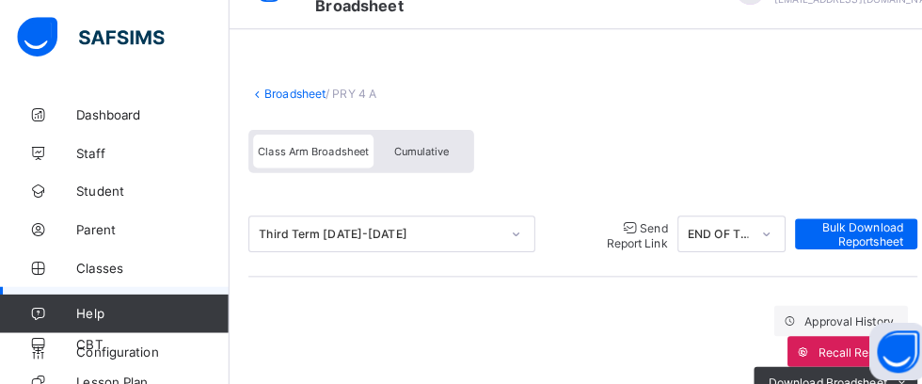
scroll to position [0, 0]
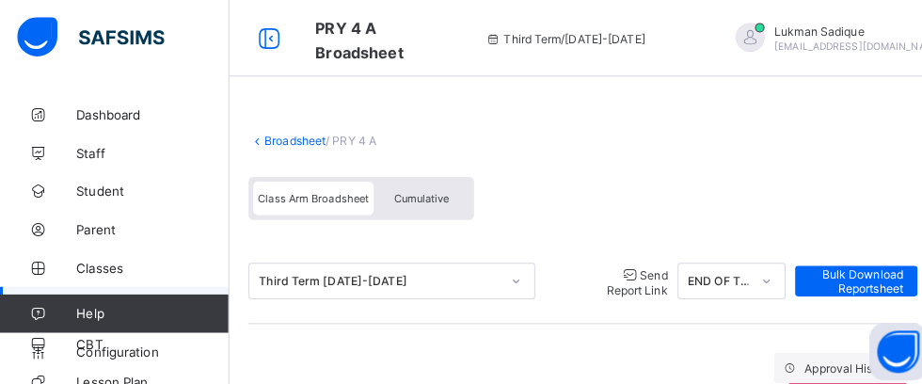
click at [278, 135] on link "Broadsheet" at bounding box center [291, 139] width 60 height 14
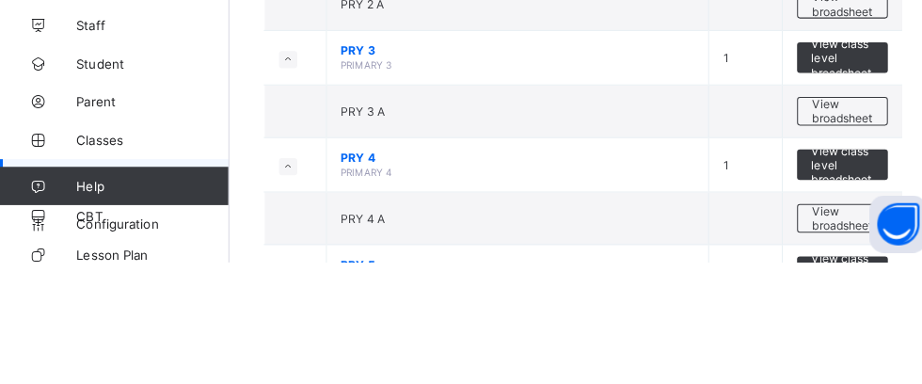
scroll to position [607, 0]
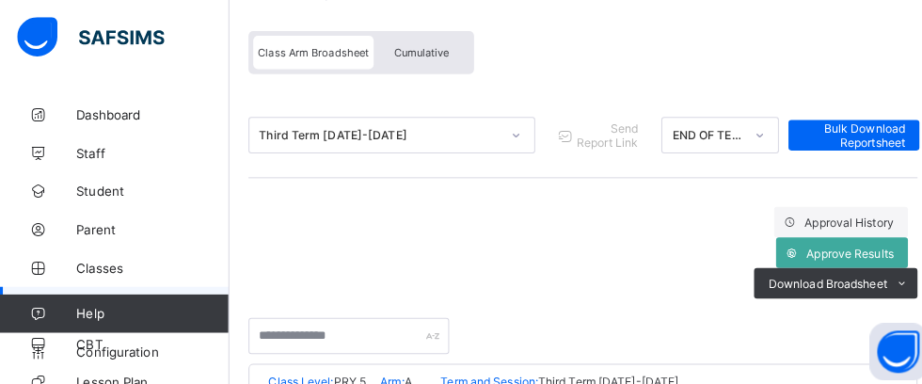
scroll to position [135, 0]
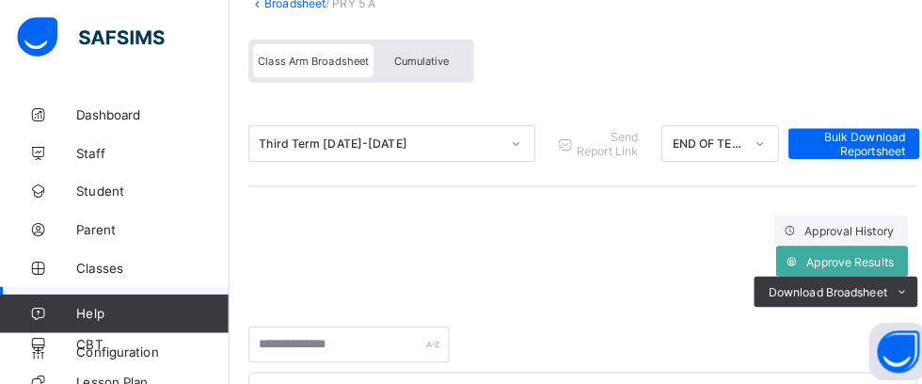
click at [840, 259] on span "Approve Results" at bounding box center [837, 257] width 86 height 14
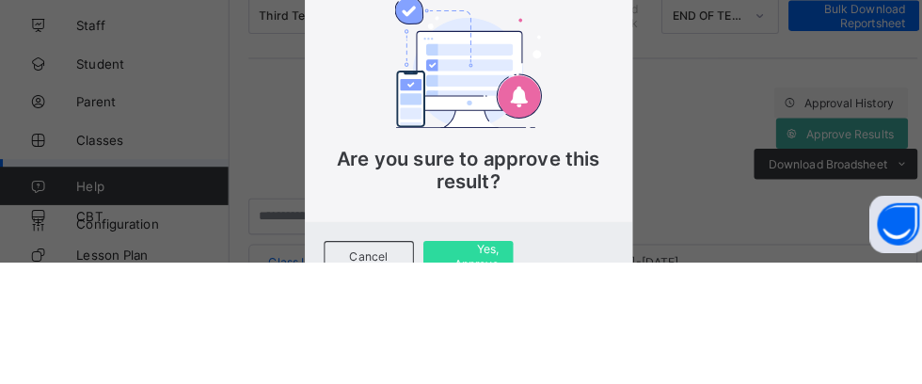
click at [491, 383] on span "Yes, Approve" at bounding box center [461, 378] width 60 height 28
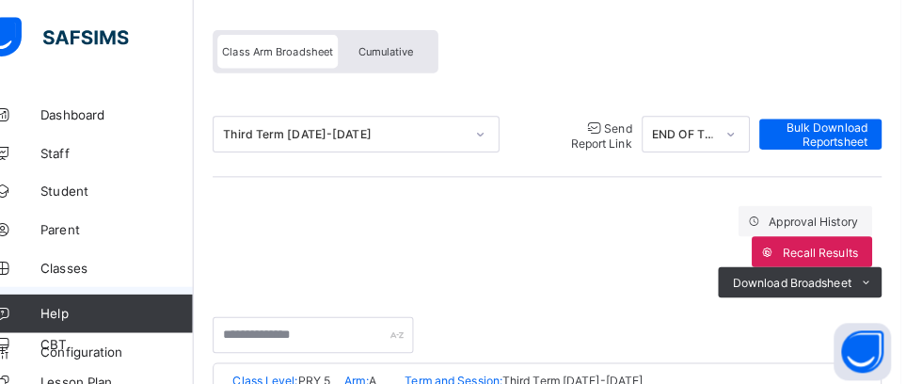
scroll to position [144, 0]
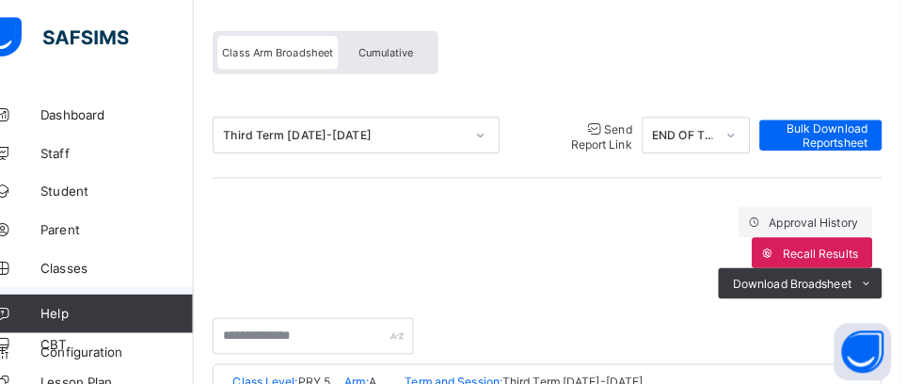
click at [597, 134] on span "Send Report Link" at bounding box center [627, 133] width 60 height 29
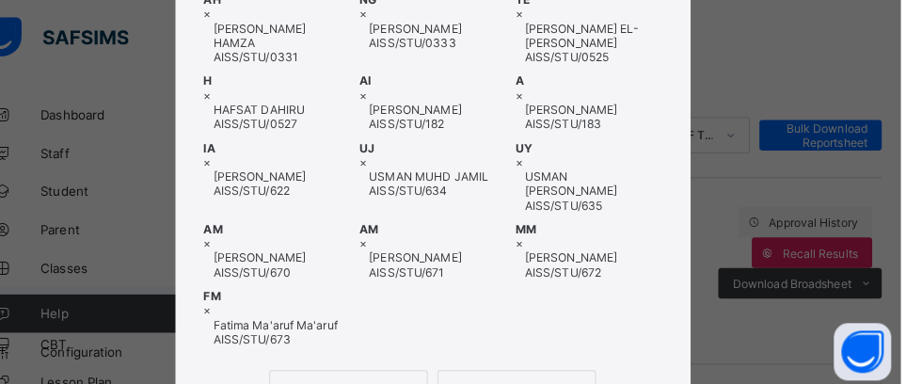
scroll to position [464, 0]
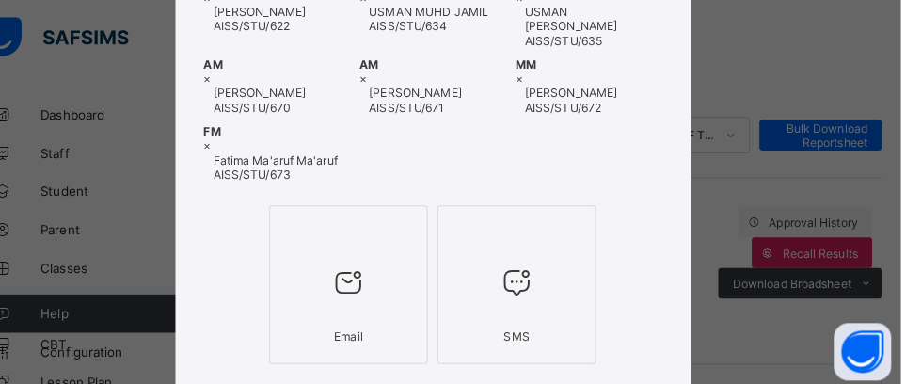
click at [446, 281] on div at bounding box center [377, 278] width 135 height 74
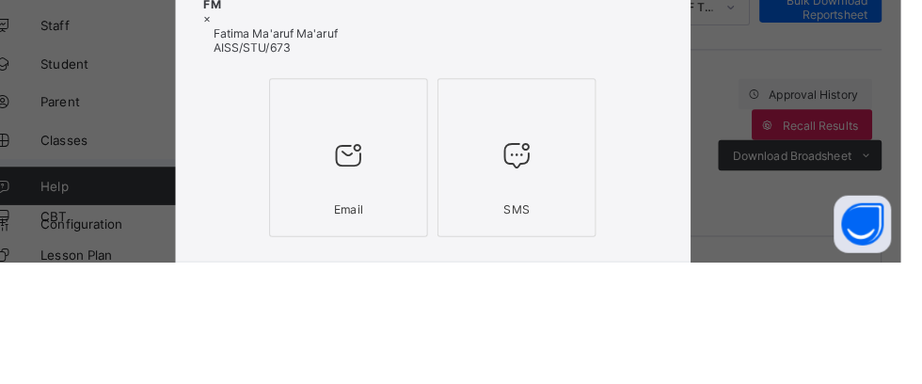
scroll to position [368, 0]
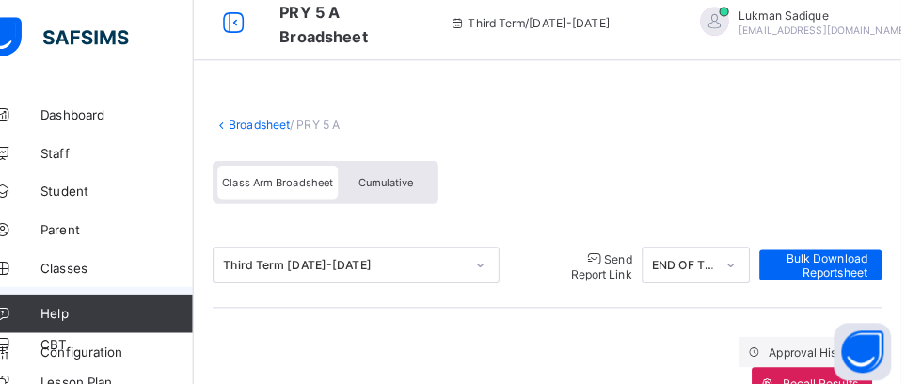
scroll to position [0, 0]
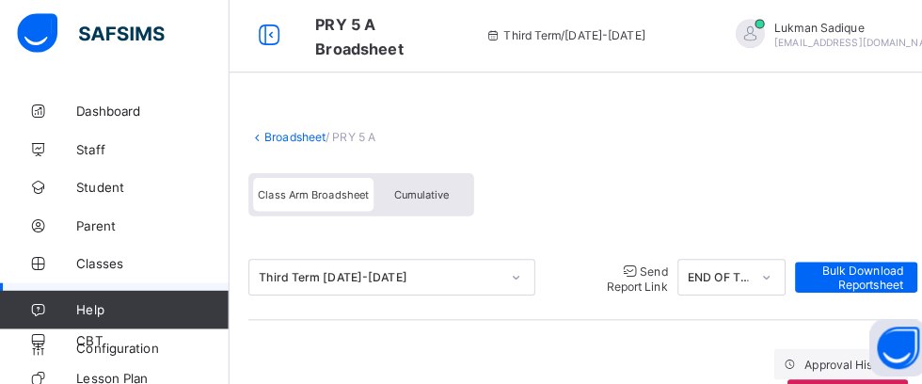
click at [293, 138] on link "Broadsheet" at bounding box center [291, 139] width 60 height 14
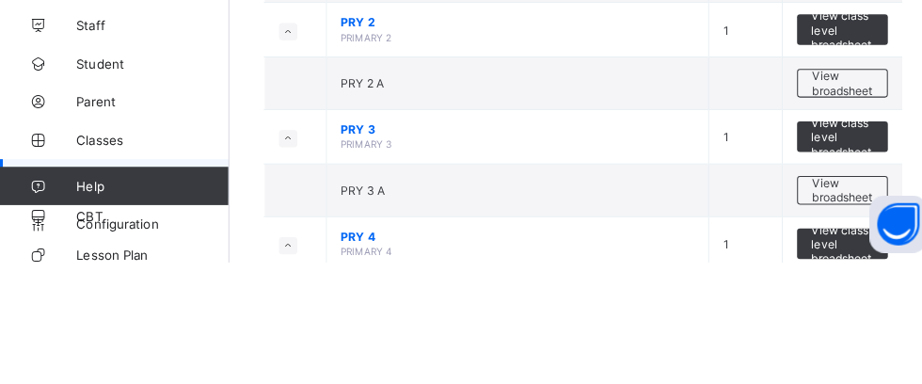
scroll to position [721, 0]
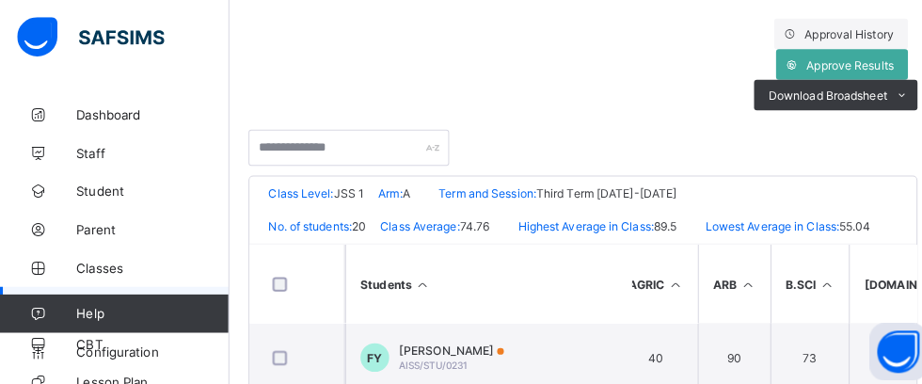
scroll to position [0, 64]
click at [847, 69] on span "Approve Results" at bounding box center [837, 64] width 86 height 14
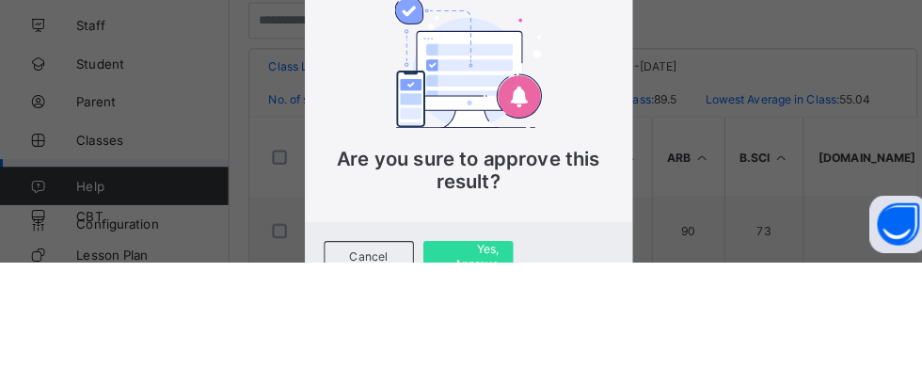
click at [491, 383] on span "Yes, Approve" at bounding box center [461, 378] width 60 height 28
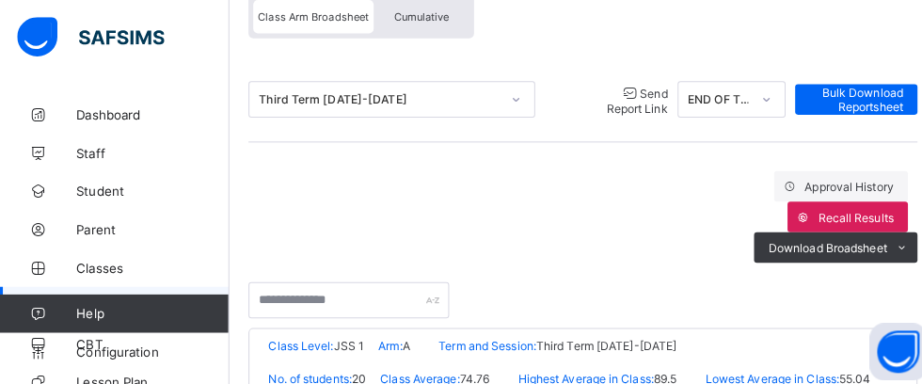
scroll to position [124, 0]
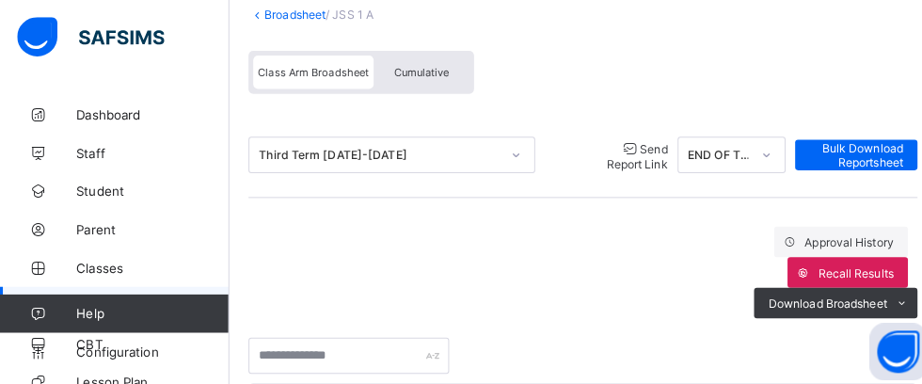
click at [606, 151] on span "Send Report Link" at bounding box center [627, 153] width 60 height 29
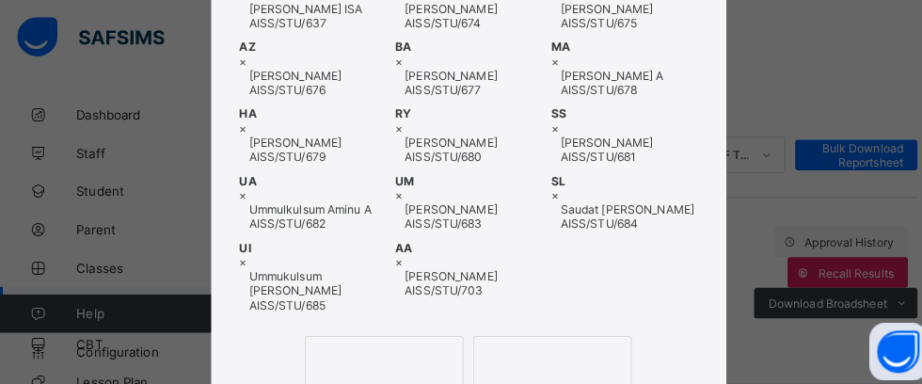
scroll to position [537, 0]
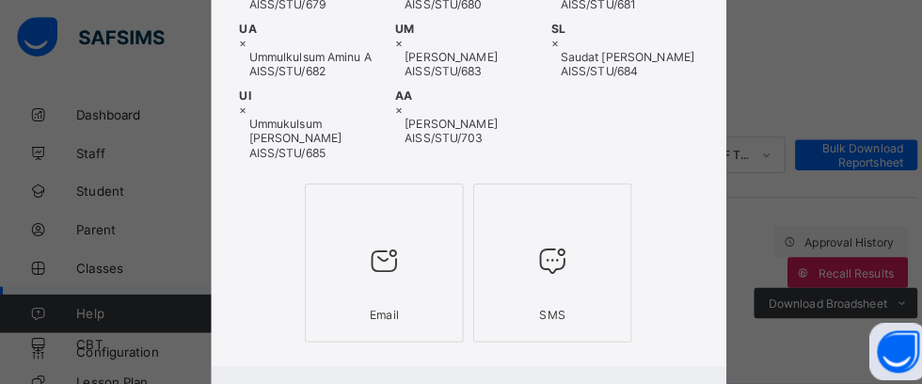
click at [446, 289] on div at bounding box center [377, 256] width 135 height 74
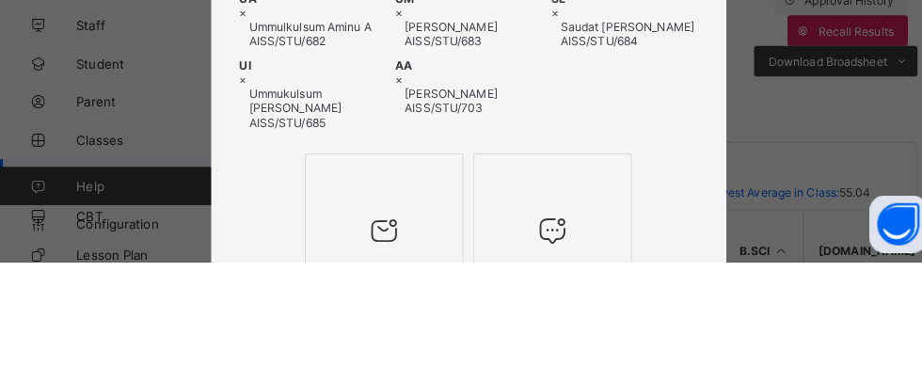
scroll to position [237, 0]
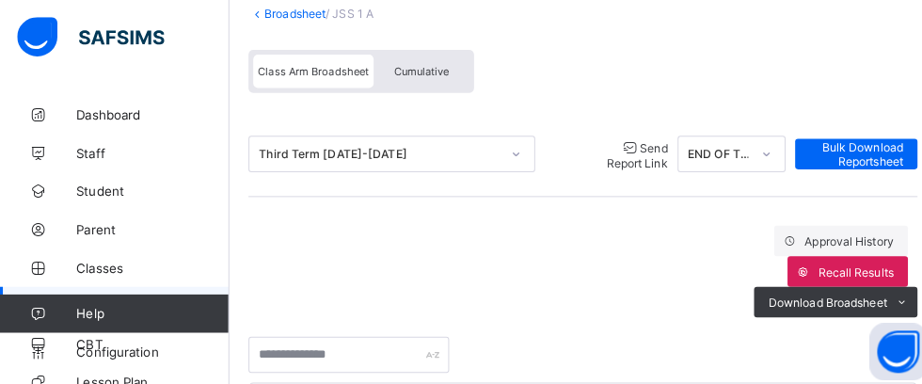
scroll to position [45, 0]
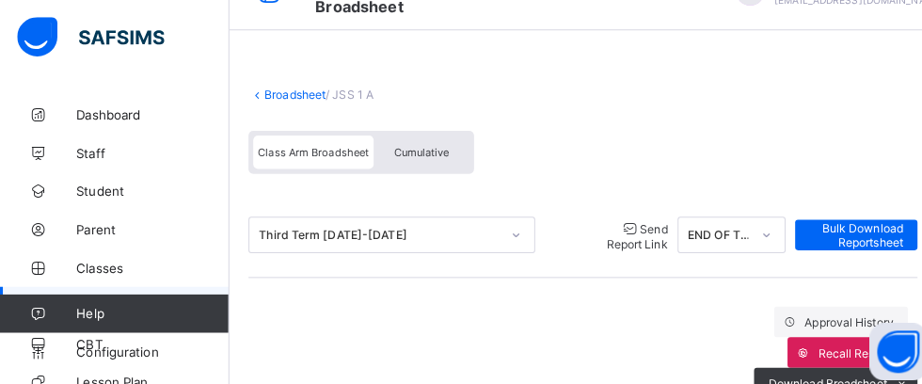
click at [282, 88] on link "Broadsheet" at bounding box center [291, 94] width 60 height 14
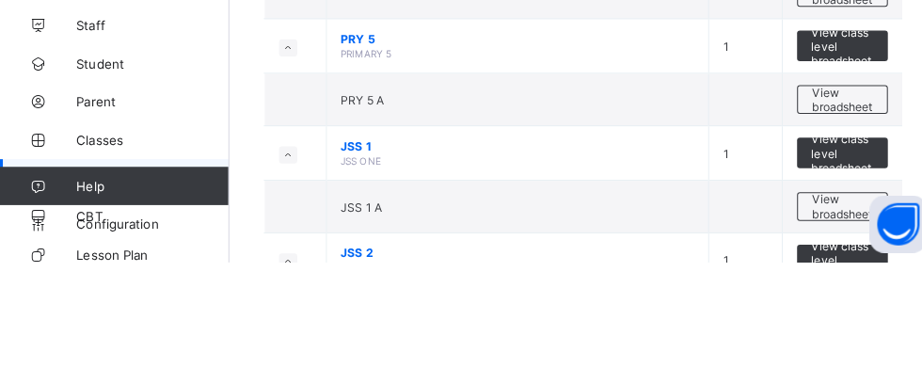
scroll to position [832, 0]
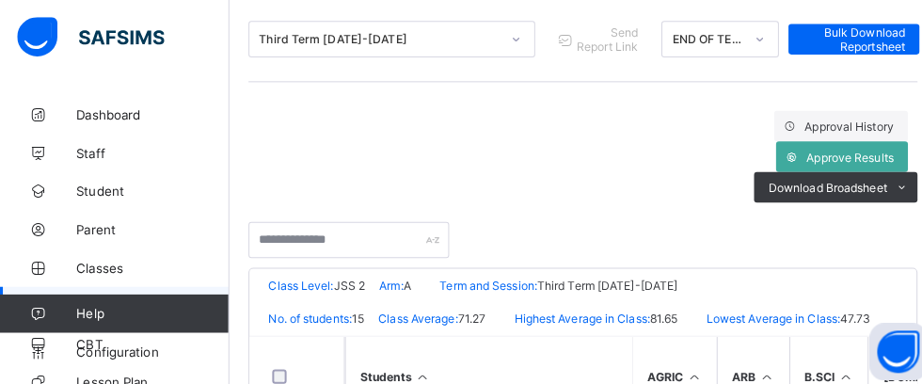
scroll to position [235, 0]
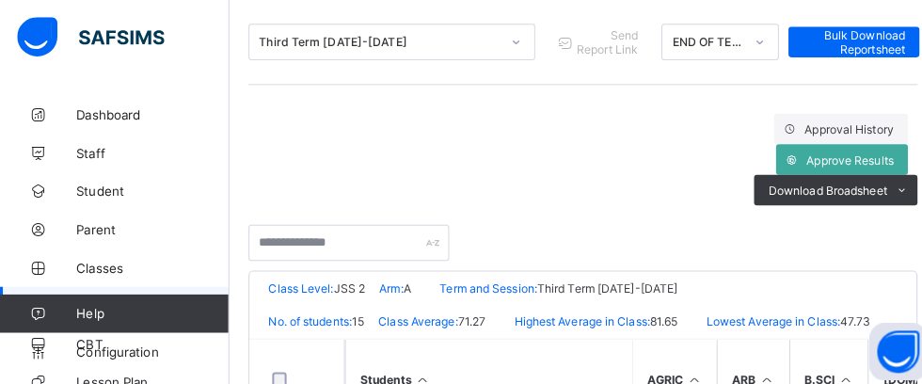
click at [843, 152] on span "Approve Results" at bounding box center [837, 157] width 86 height 14
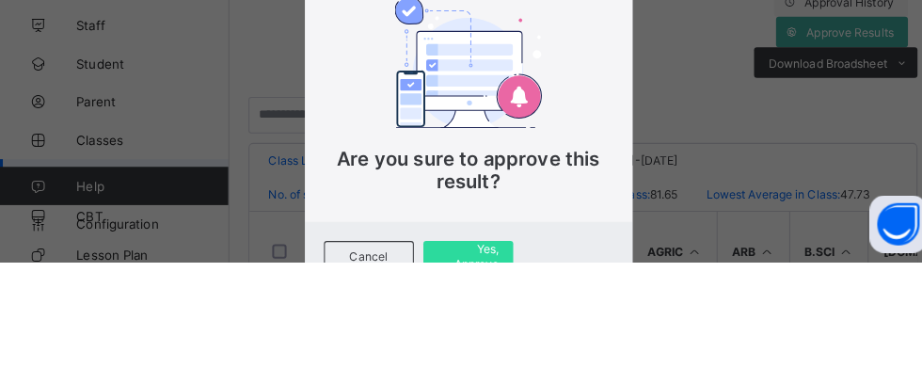
click at [491, 383] on span "Yes, Approve" at bounding box center [461, 378] width 60 height 28
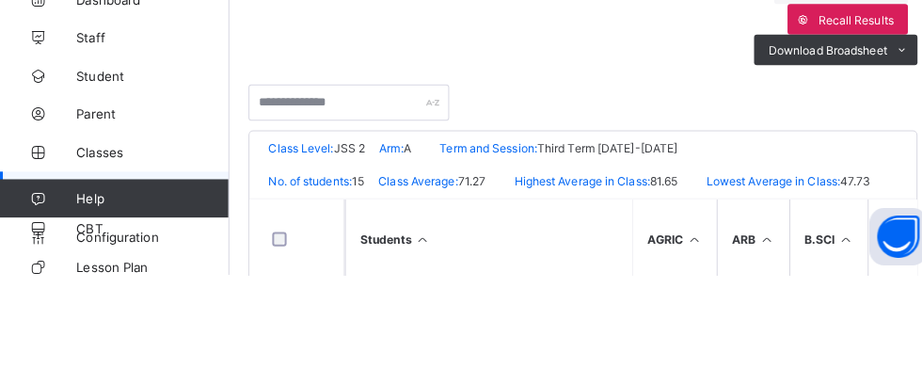
click at [277, 362] on th at bounding box center [293, 347] width 94 height 77
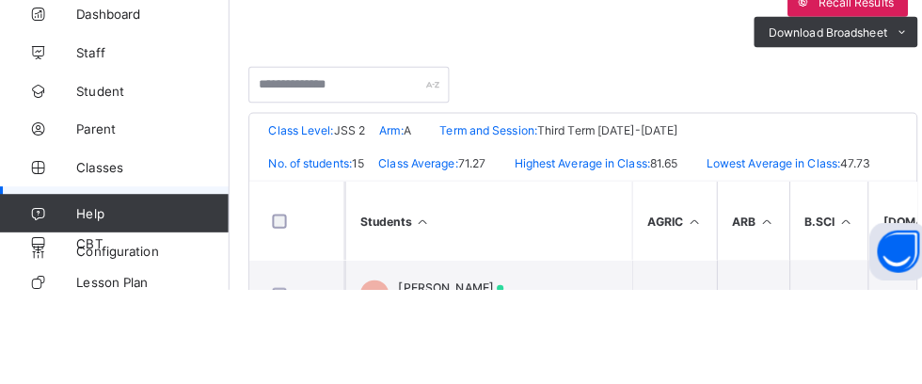
scroll to position [199, 0]
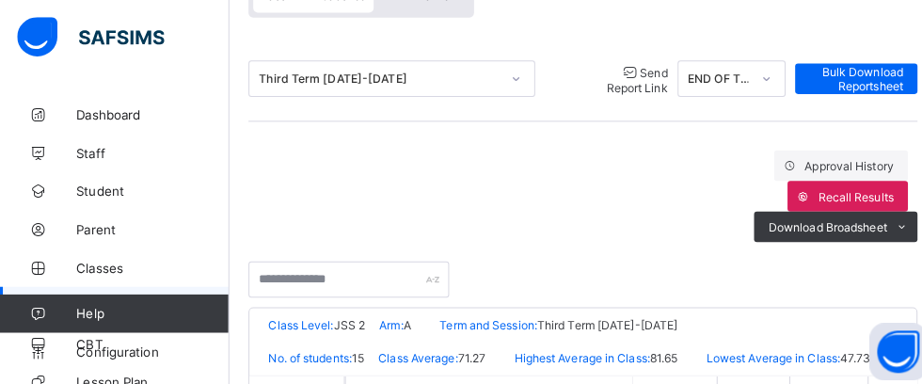
click at [597, 80] on span "Send Report Link" at bounding box center [627, 78] width 60 height 29
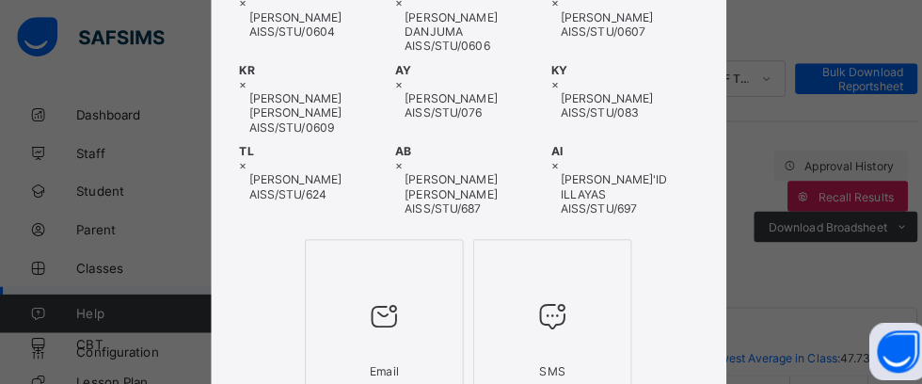
scroll to position [398, 0]
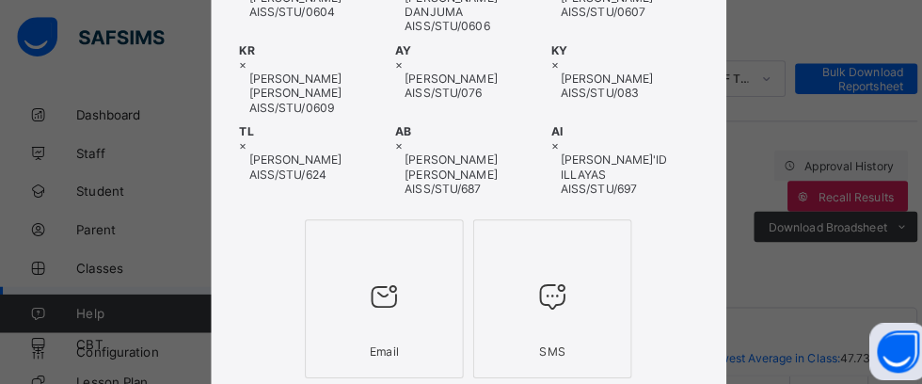
click at [446, 271] on div at bounding box center [377, 292] width 135 height 74
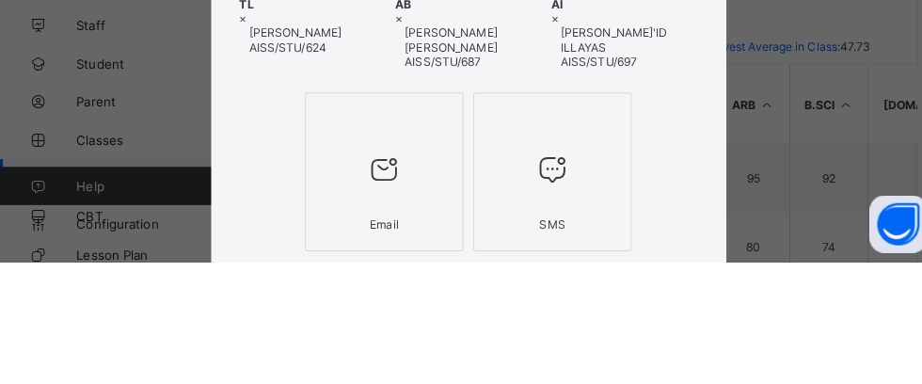
scroll to position [302, 0]
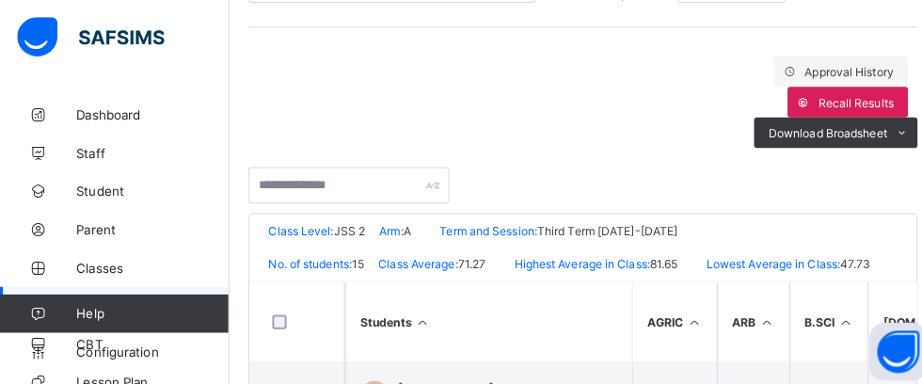
scroll to position [103, 0]
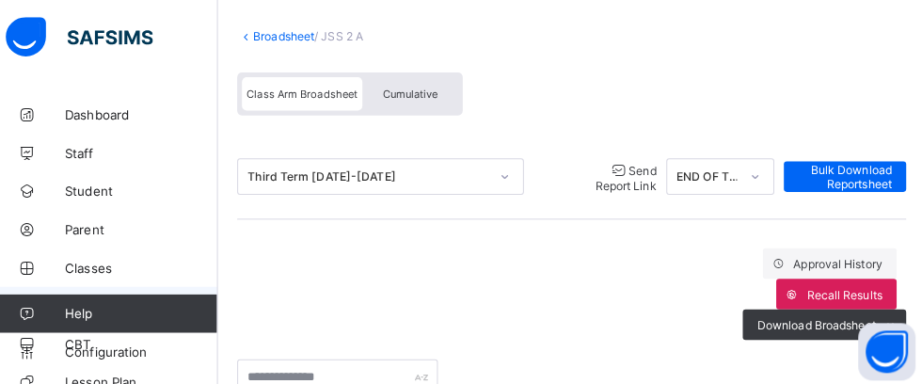
click at [281, 36] on link "Broadsheet" at bounding box center [291, 36] width 60 height 14
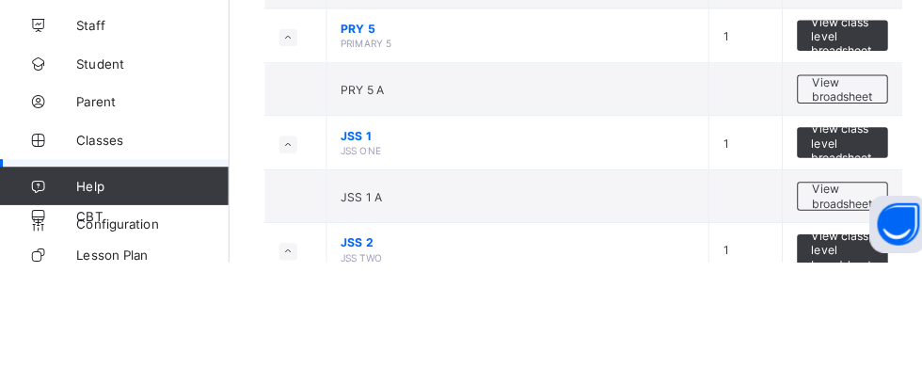
scroll to position [858, 0]
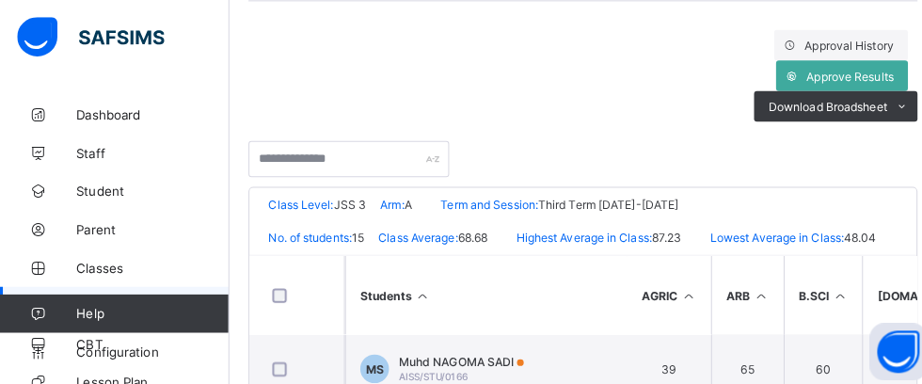
scroll to position [273, 0]
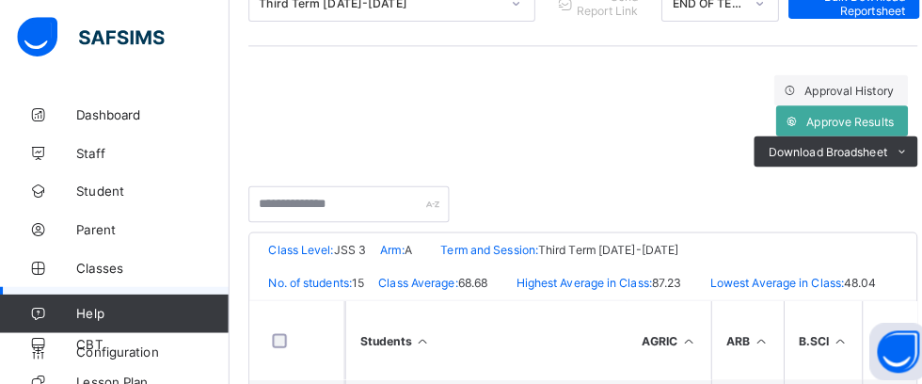
click at [851, 118] on span "Approve Results" at bounding box center [837, 120] width 86 height 14
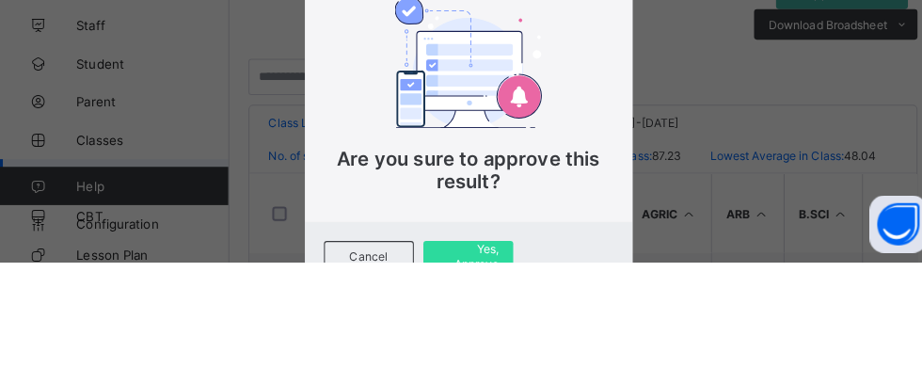
click at [491, 383] on span "Yes, Approve" at bounding box center [461, 378] width 60 height 28
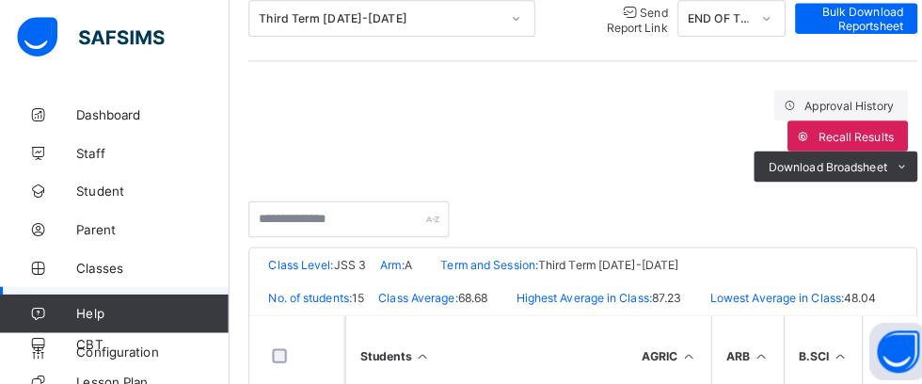
scroll to position [216, 0]
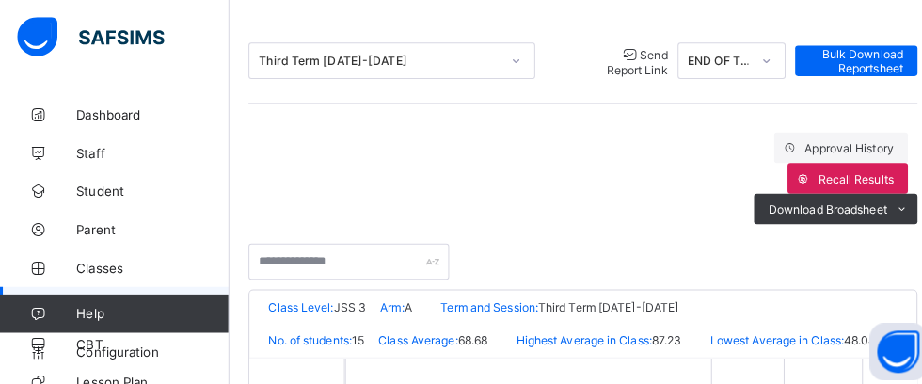
click at [600, 62] on span "Send Report Link" at bounding box center [627, 61] width 60 height 29
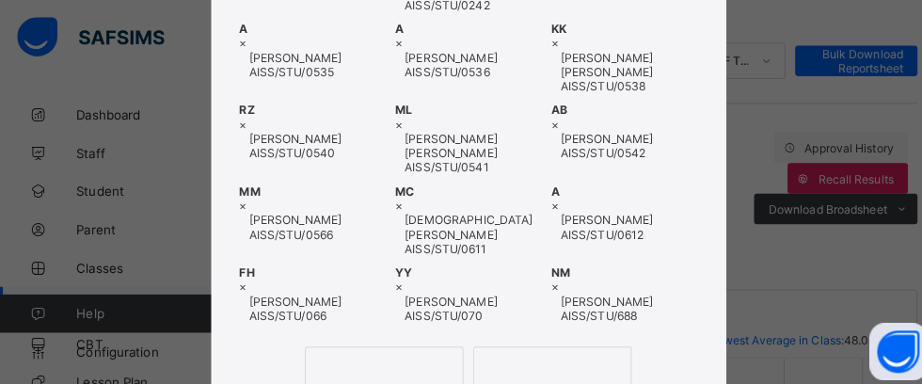
scroll to position [383, 0]
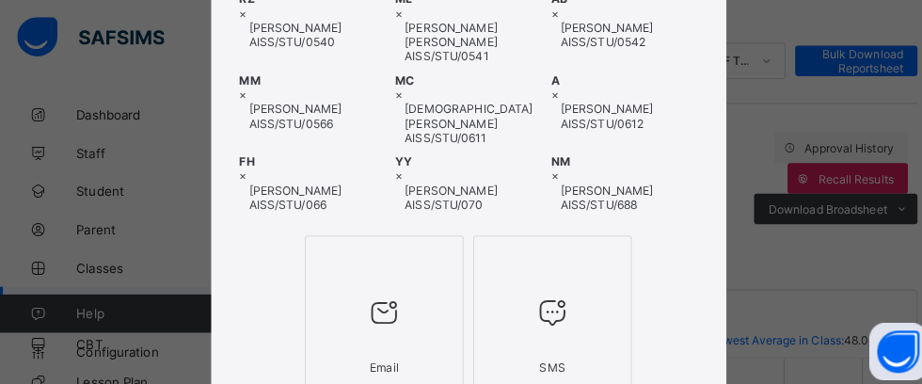
click at [398, 290] on icon at bounding box center [378, 307] width 40 height 34
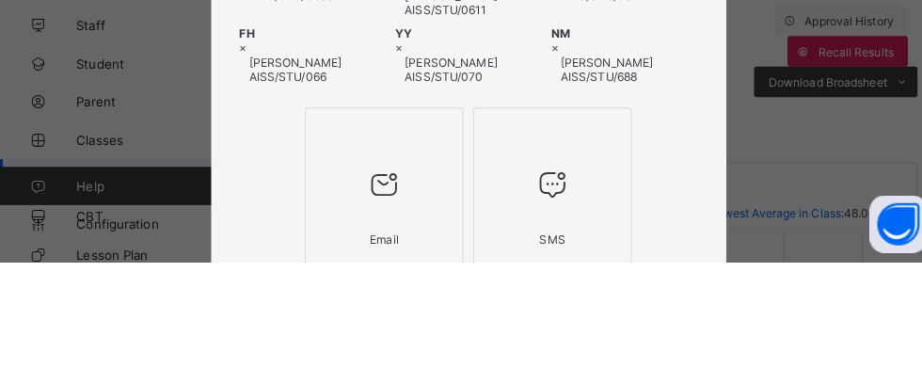
scroll to position [287, 0]
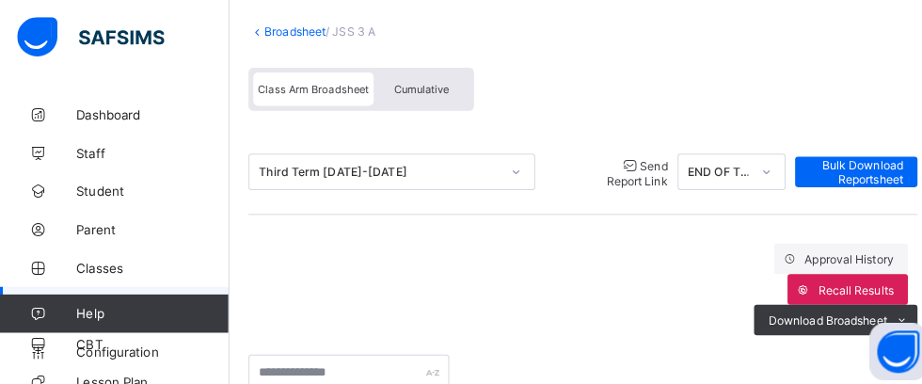
scroll to position [35, 0]
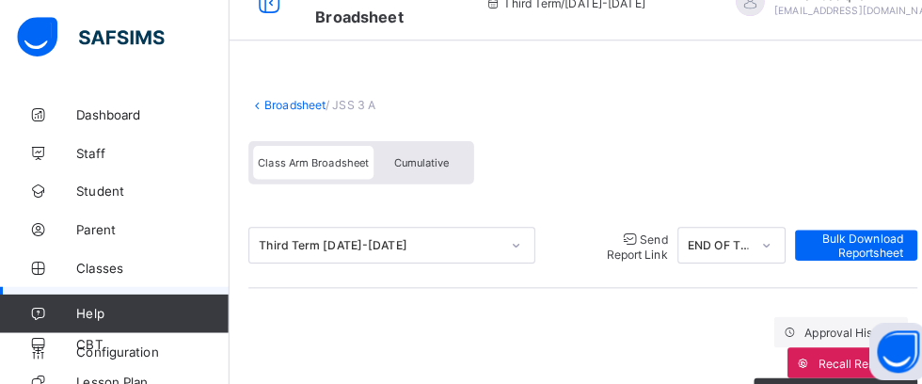
click at [284, 103] on link "Broadsheet" at bounding box center [291, 104] width 60 height 14
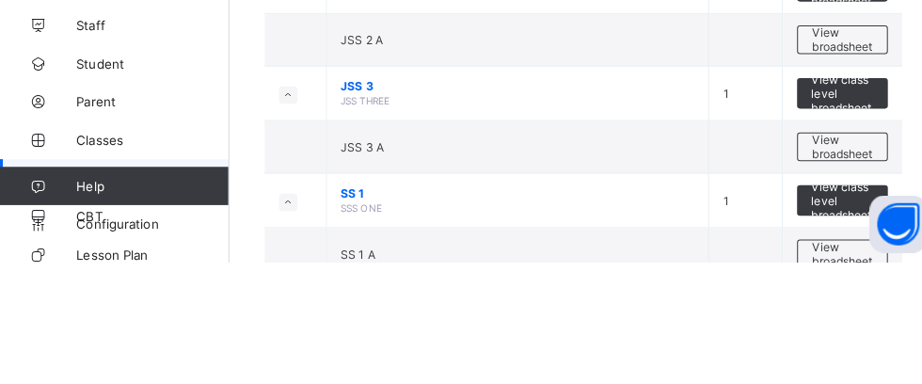
scroll to position [1177, 0]
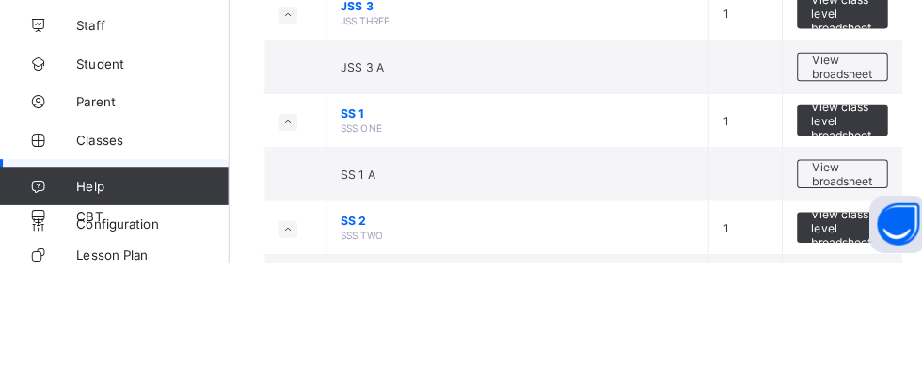
click at [838, 303] on span "View broadsheet" at bounding box center [829, 296] width 59 height 28
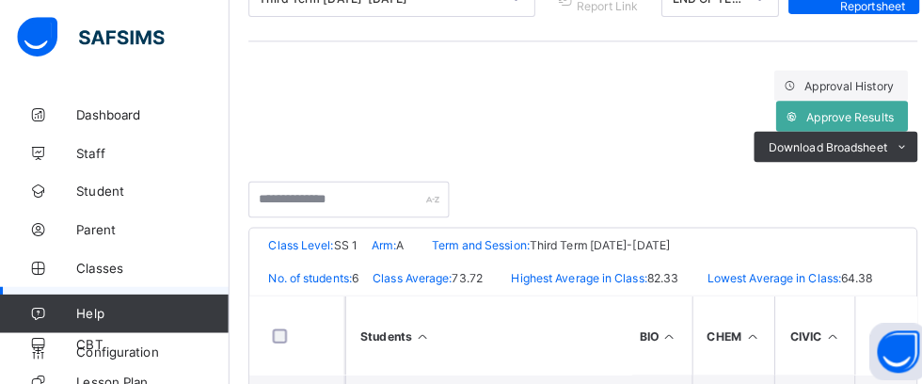
scroll to position [256, 0]
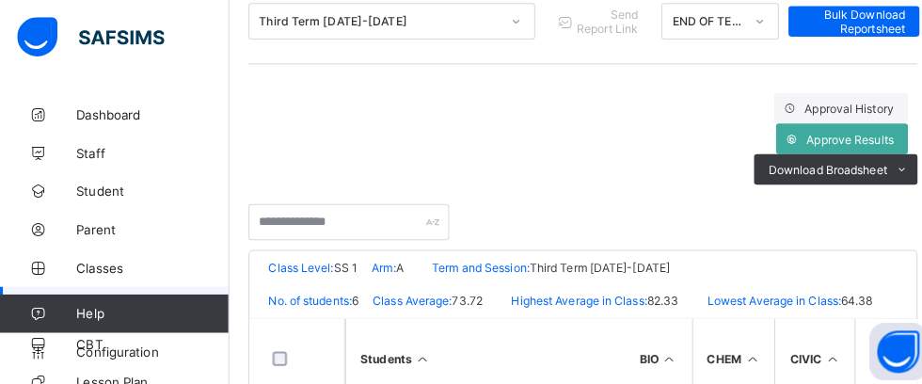
click at [838, 131] on span "Approve Results" at bounding box center [837, 137] width 86 height 14
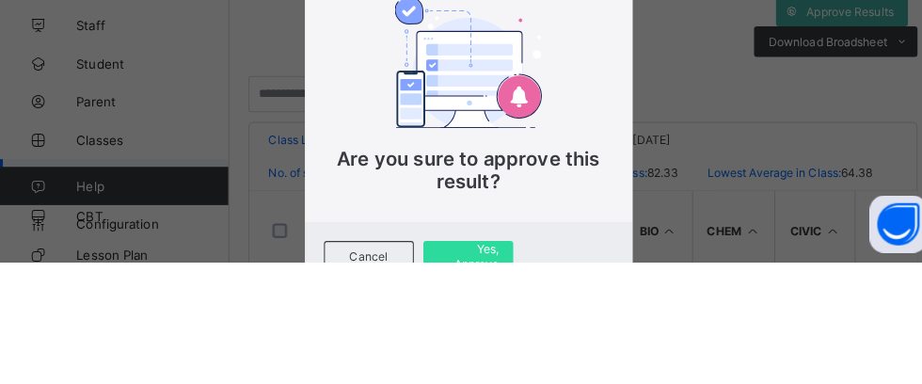
click at [491, 383] on span "Yes, Approve" at bounding box center [461, 378] width 60 height 28
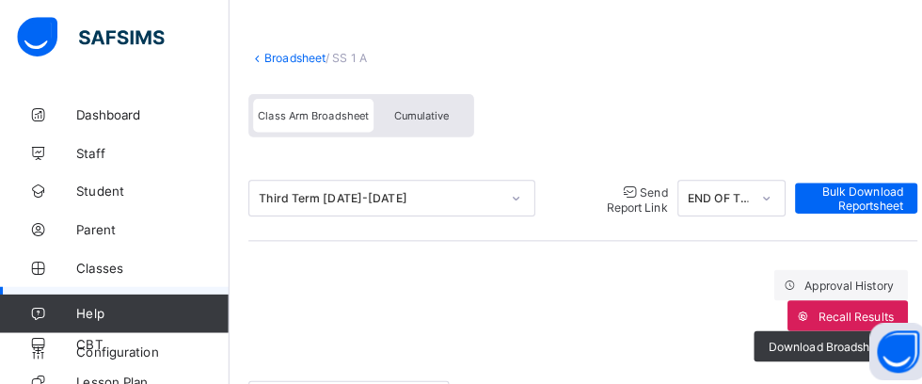
scroll to position [64, 0]
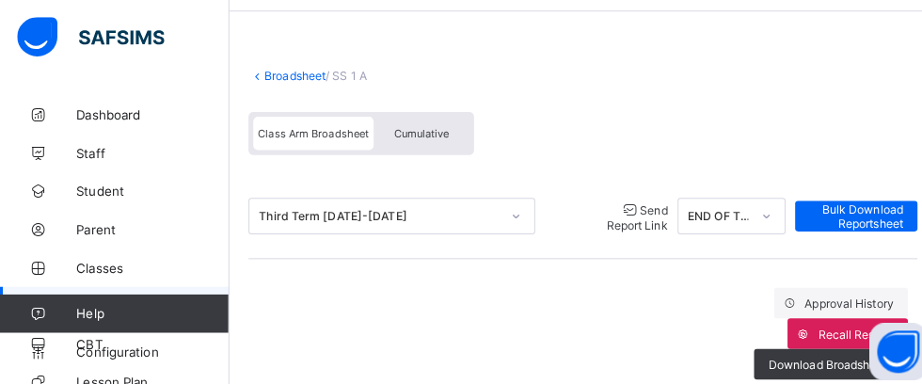
click at [608, 221] on span "Send Report Link" at bounding box center [627, 213] width 60 height 29
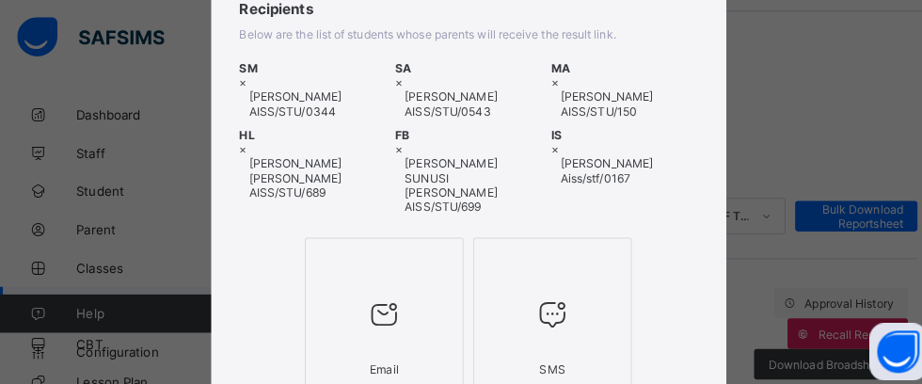
scroll to position [178, 0]
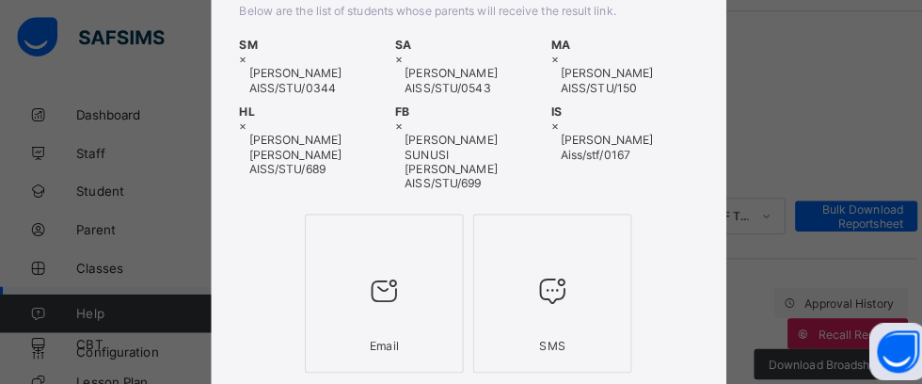
click at [446, 287] on div at bounding box center [377, 286] width 135 height 74
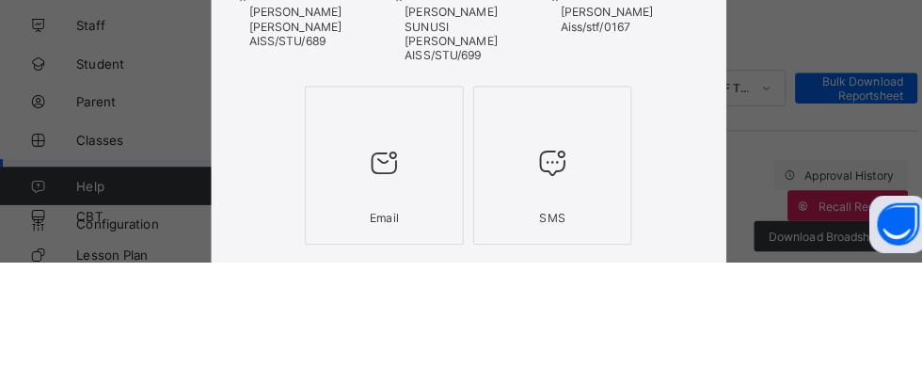
scroll to position [82, 0]
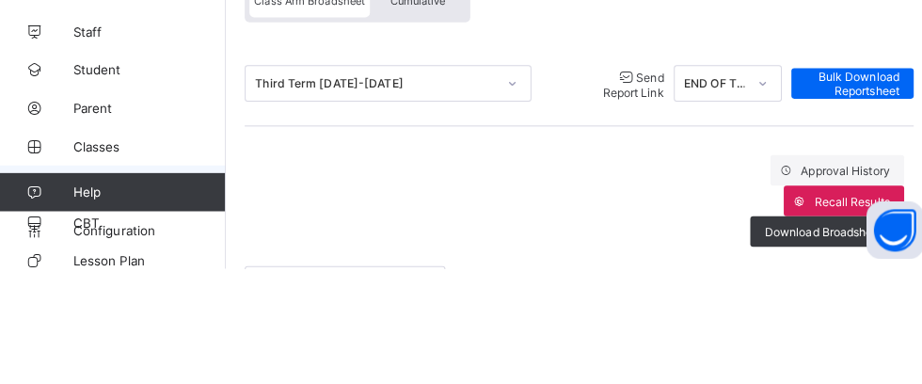
scroll to position [0, 0]
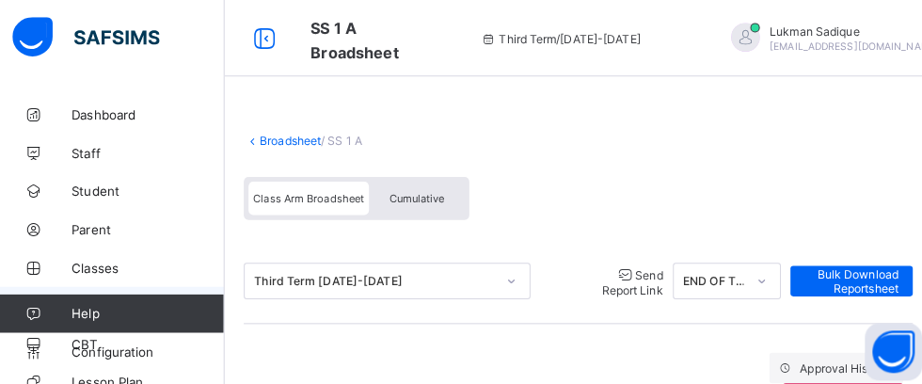
click at [286, 140] on link "Broadsheet" at bounding box center [291, 139] width 60 height 14
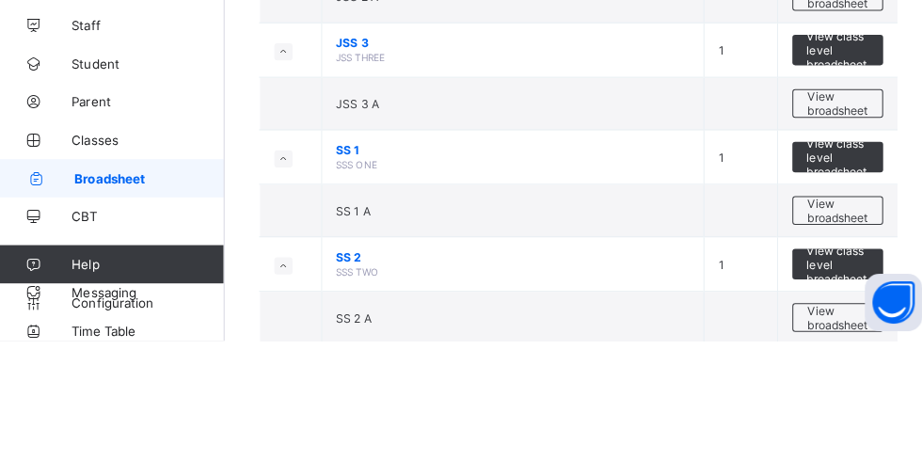
scroll to position [1177, 0]
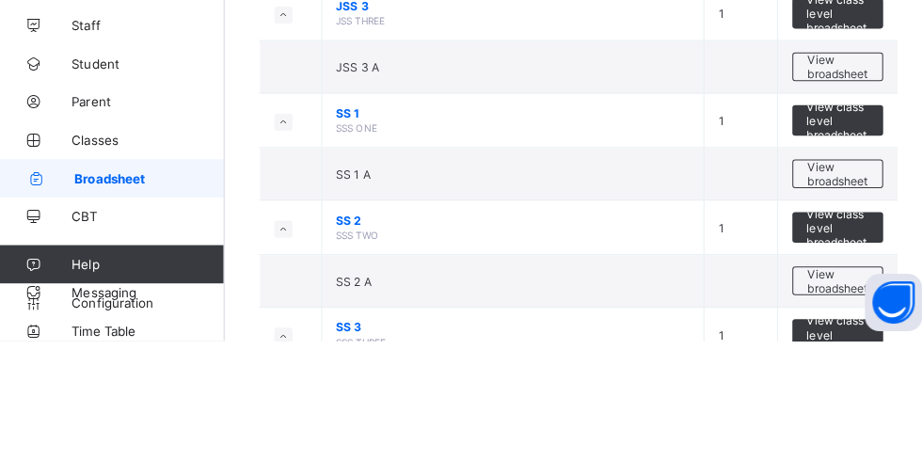
click at [839, 383] on span "View broadsheet" at bounding box center [829, 402] width 59 height 28
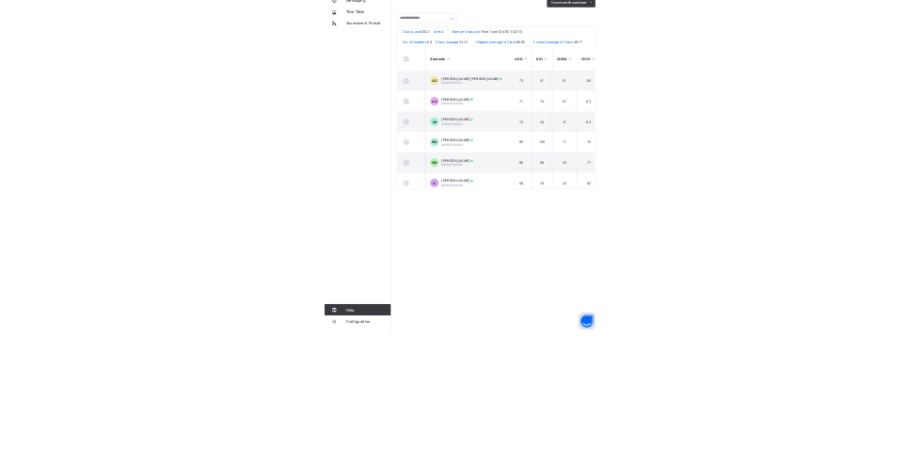
scroll to position [291, 0]
